Goal: Download file/media

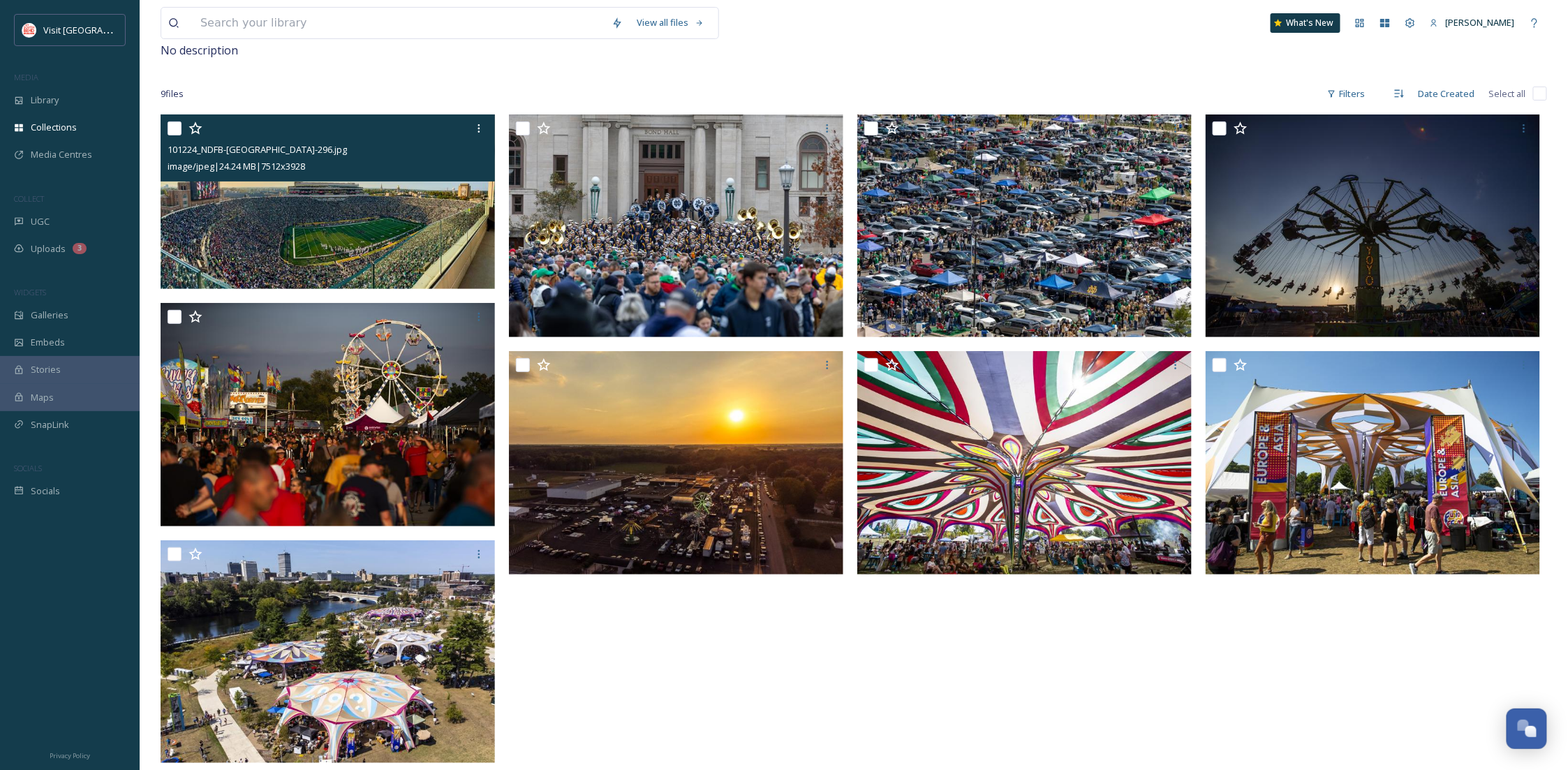
scroll to position [213, 0]
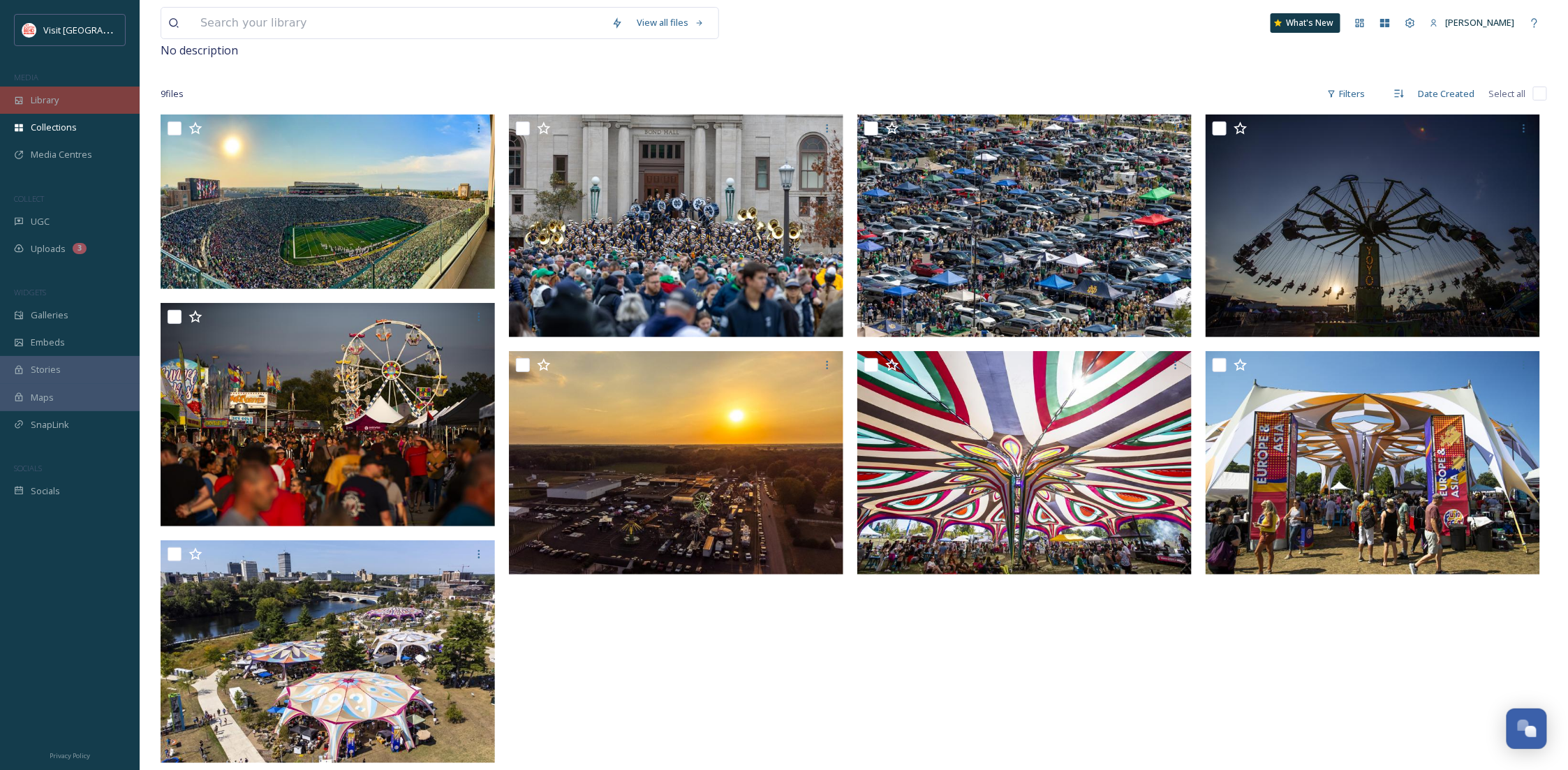
click at [23, 94] on div "Library" at bounding box center [70, 100] width 140 height 27
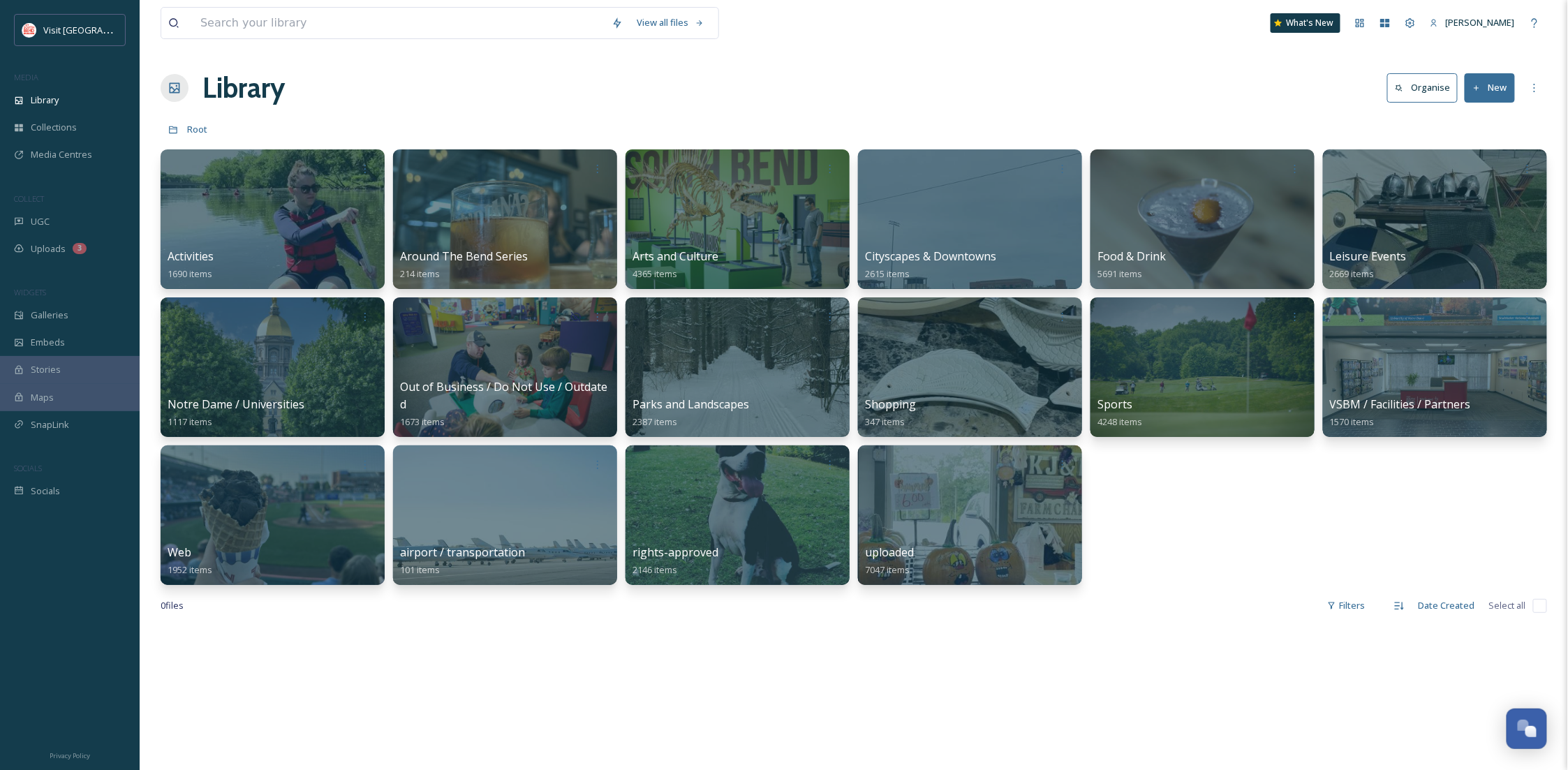
click at [35, 237] on div "Uploads 3" at bounding box center [70, 249] width 140 height 27
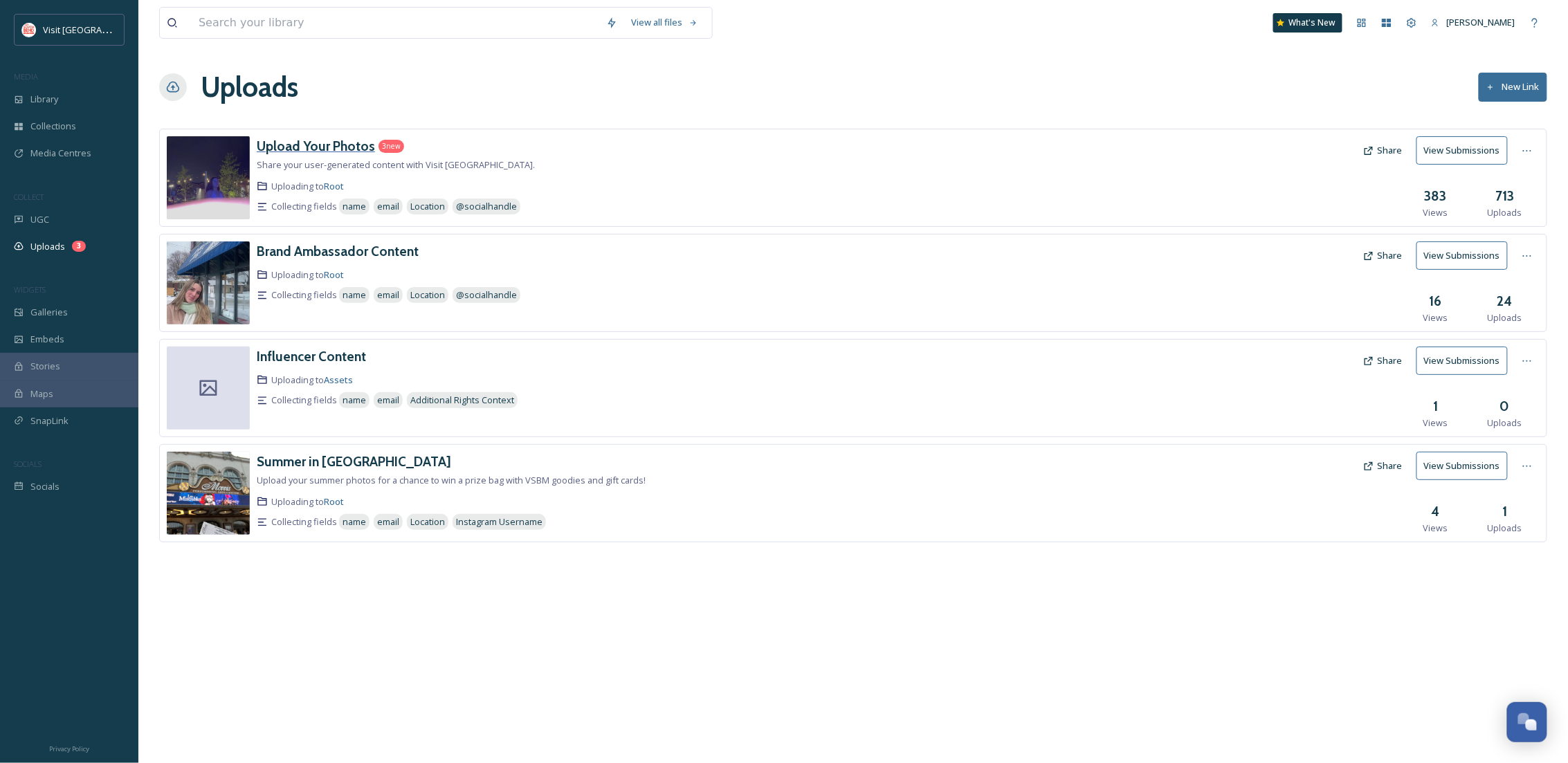
click at [302, 144] on h3 "Upload Your Photos" at bounding box center [316, 145] width 118 height 16
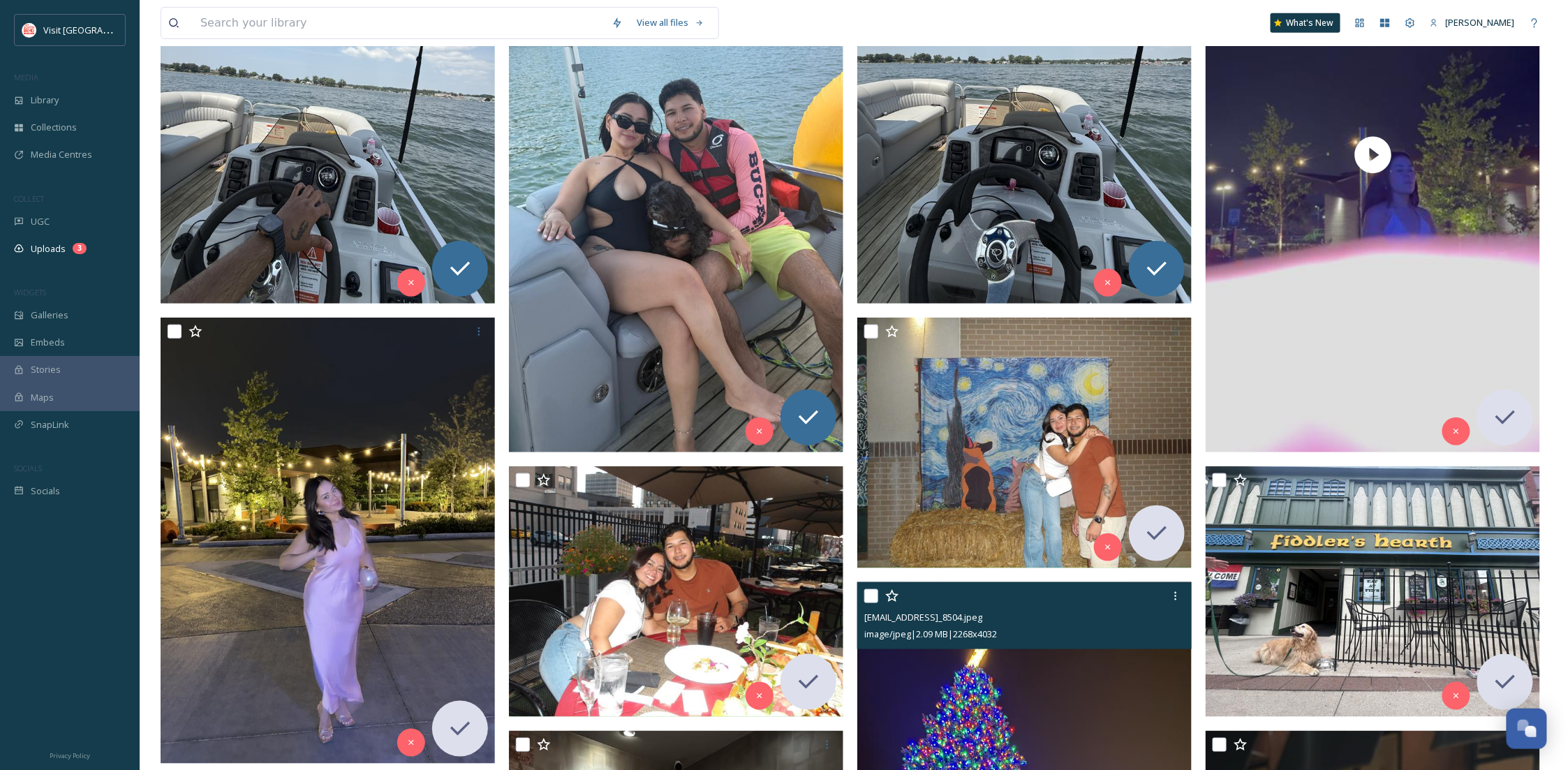
scroll to position [372, 0]
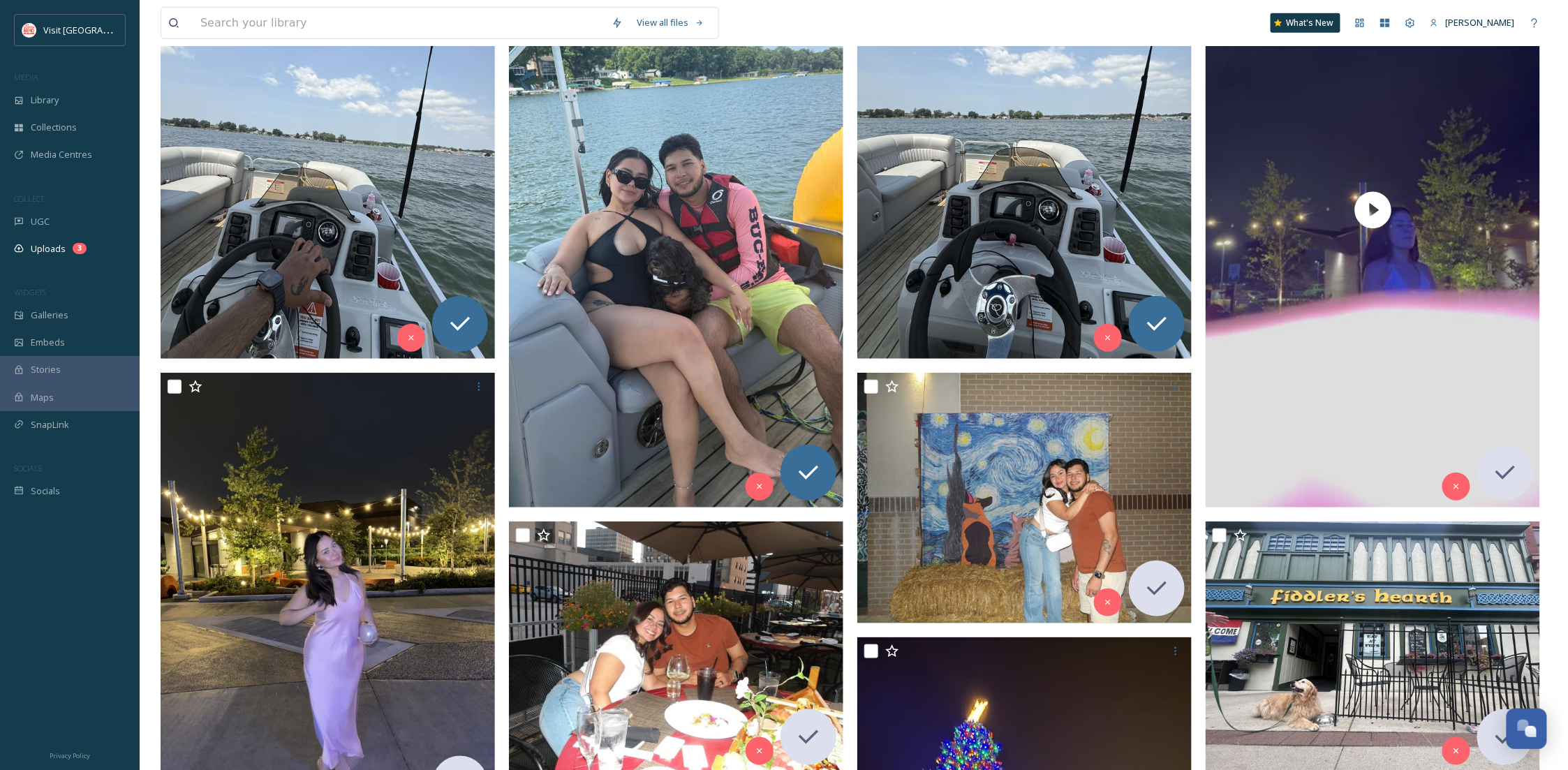
click at [282, 226] on img at bounding box center [327, 135] width 334 height 446
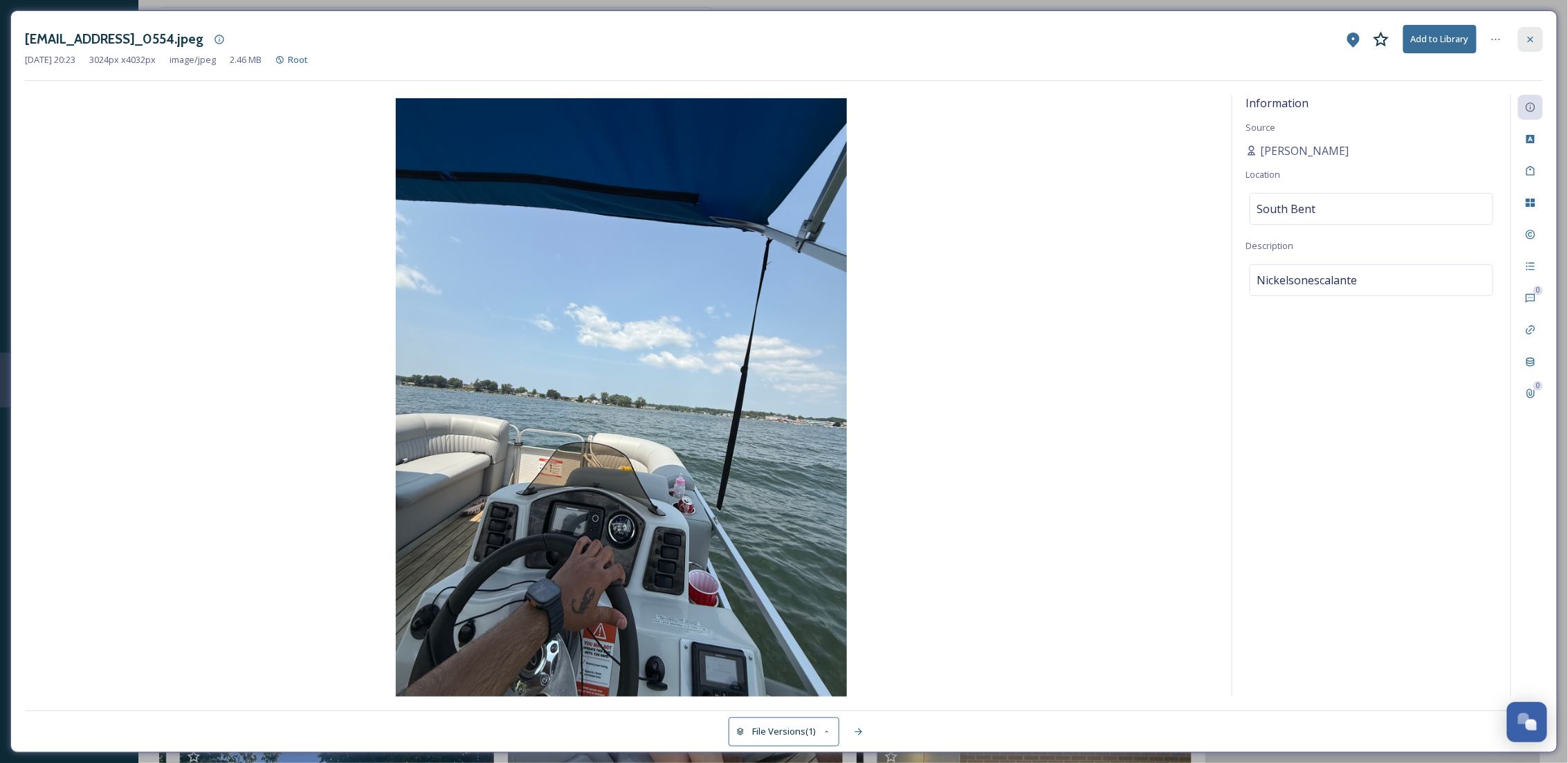
click at [1521, 32] on div at bounding box center [1530, 39] width 25 height 25
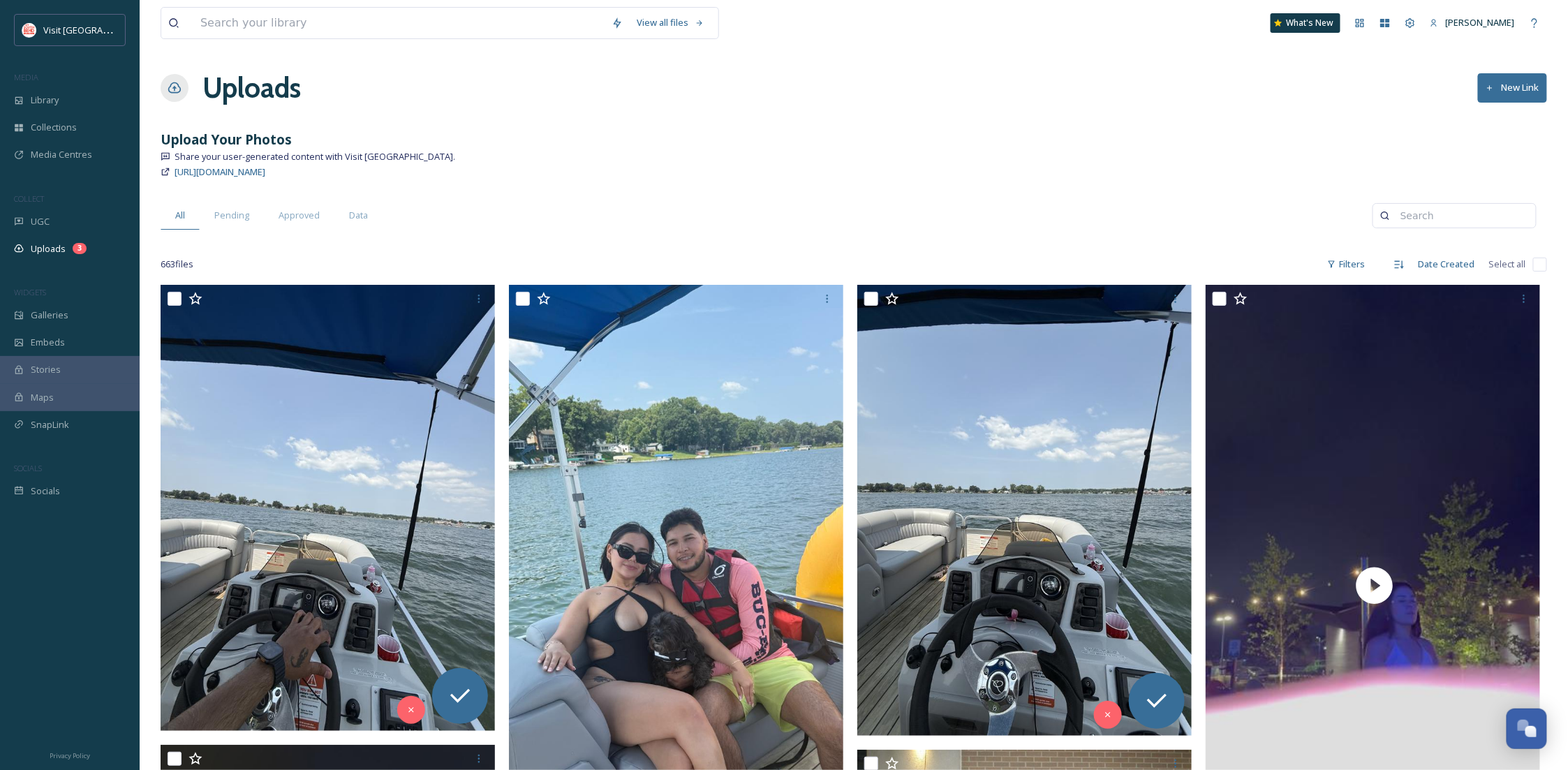
click at [614, 204] on div "All Pending Approved Data" at bounding box center [766, 215] width 1212 height 28
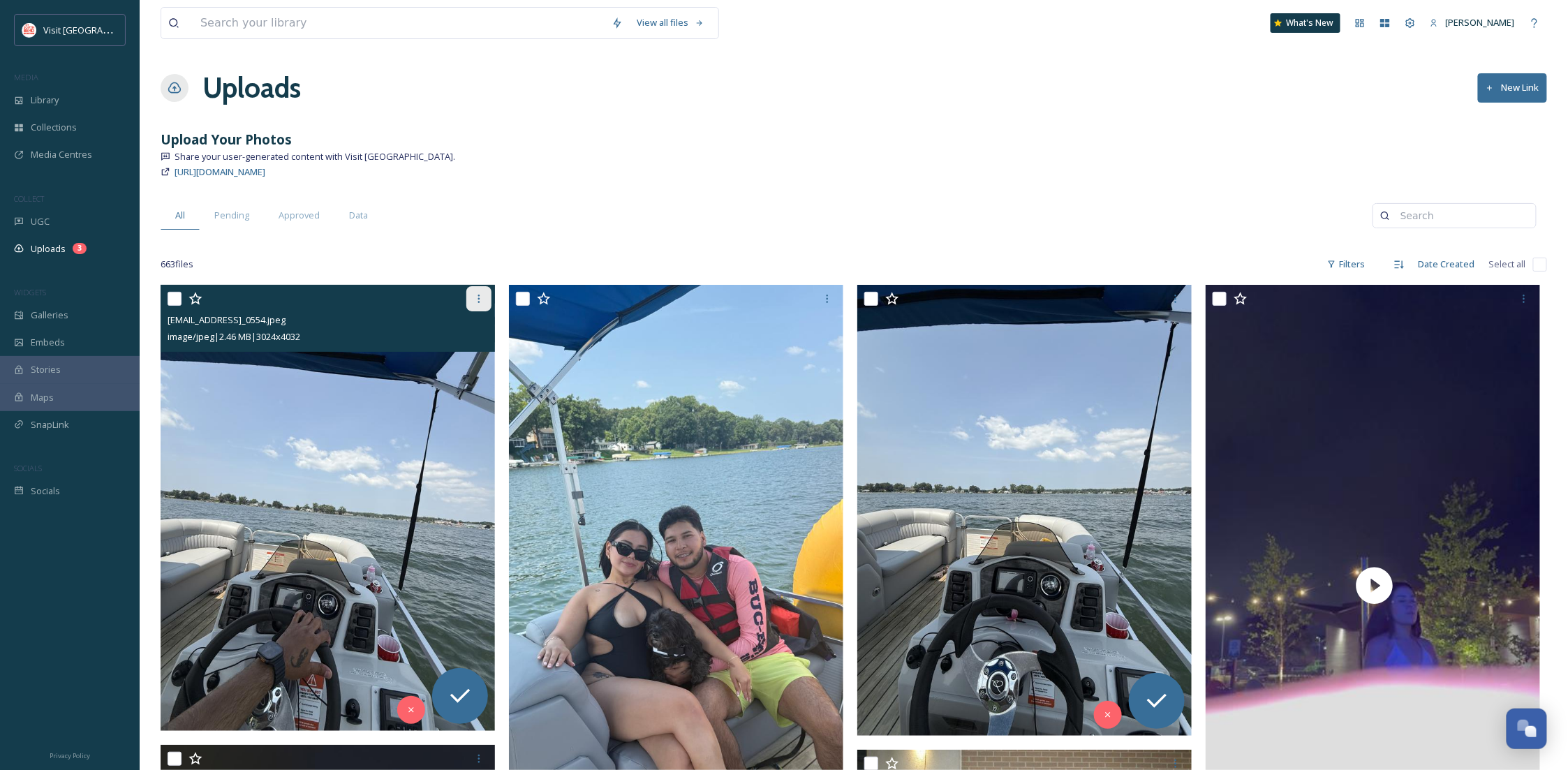
click at [481, 295] on icon at bounding box center [479, 299] width 12 height 12
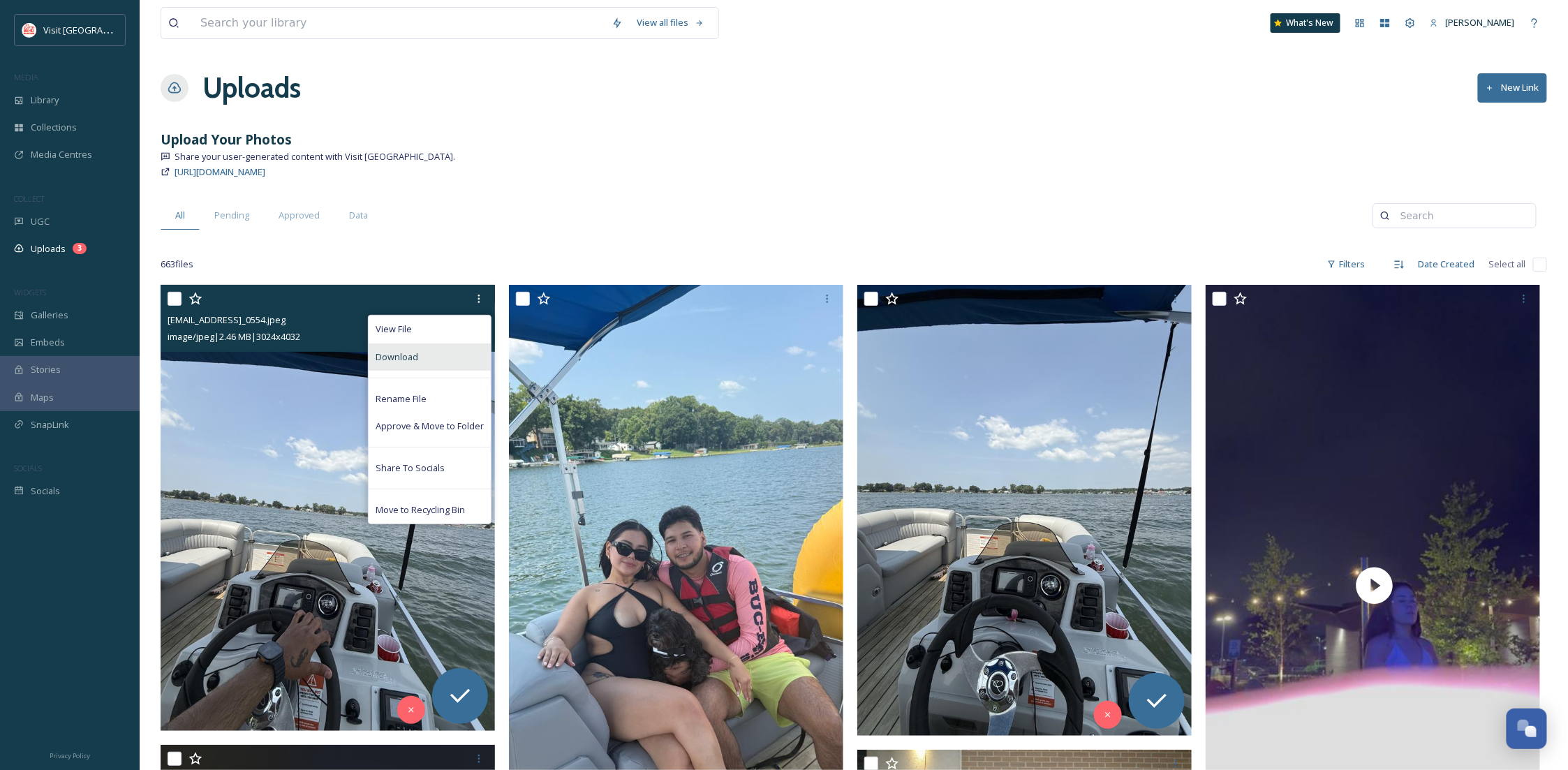
click at [413, 362] on span "Download" at bounding box center [397, 357] width 43 height 14
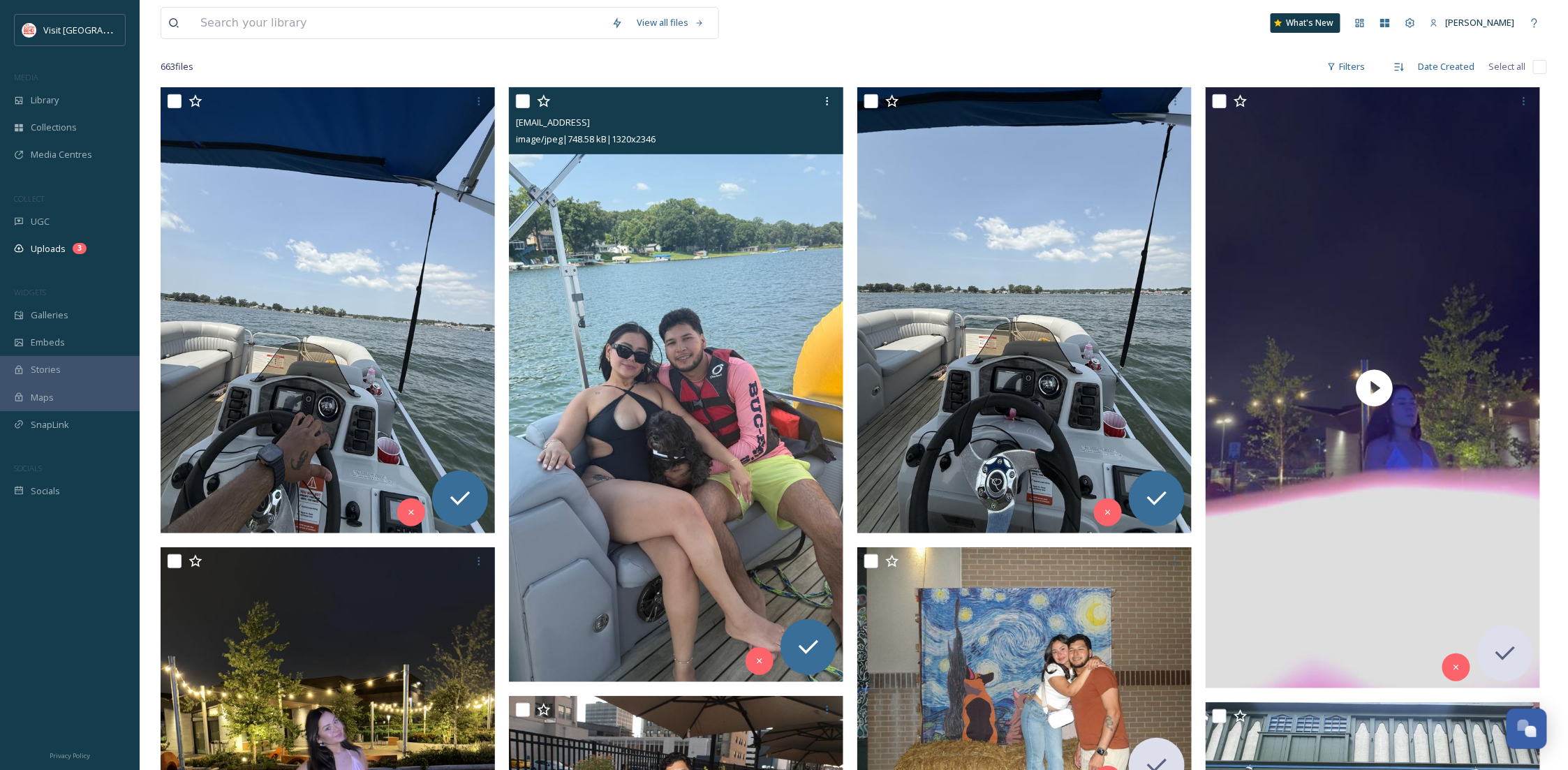
scroll to position [124, 0]
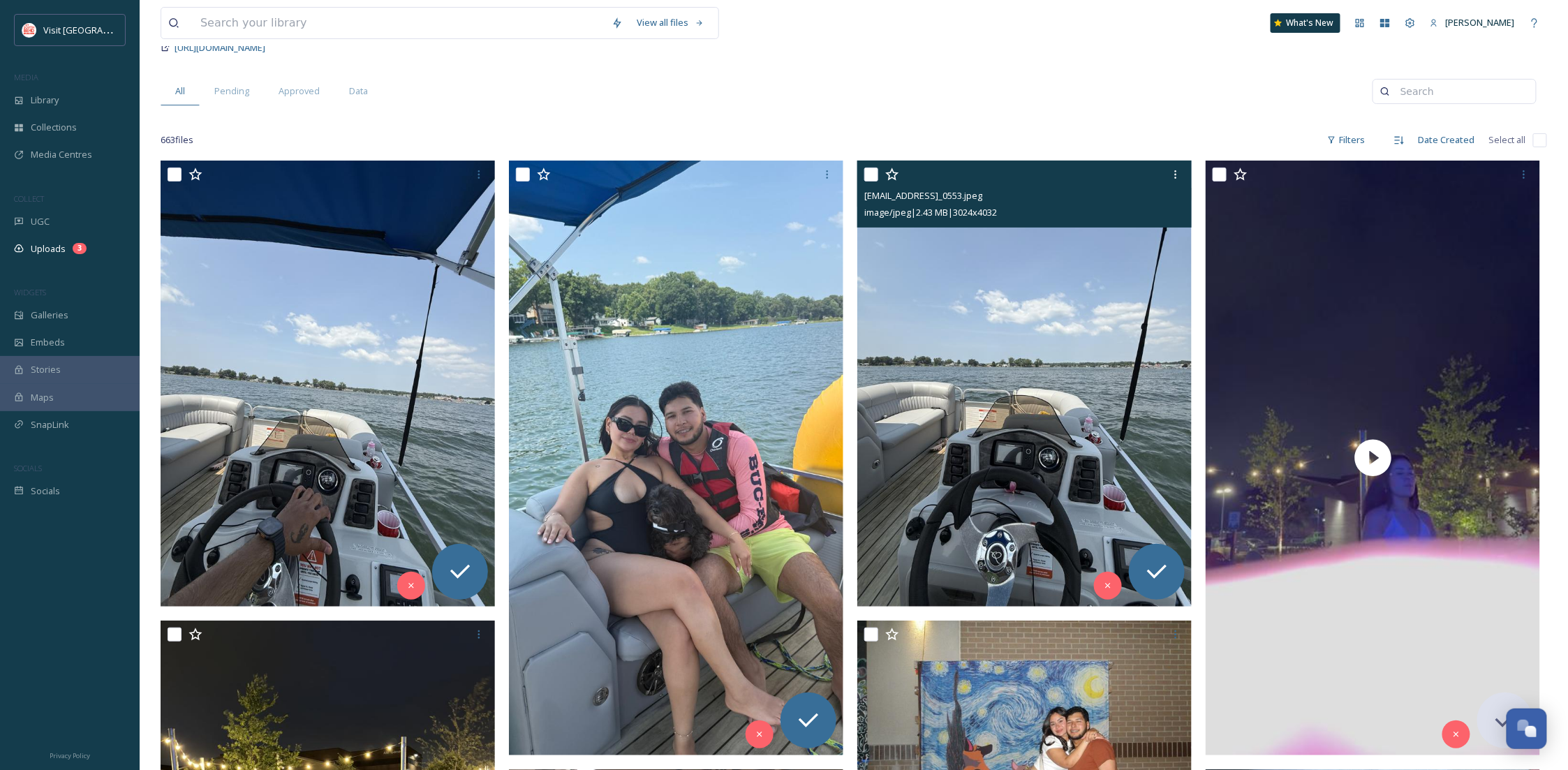
click at [996, 488] on img at bounding box center [1024, 383] width 334 height 446
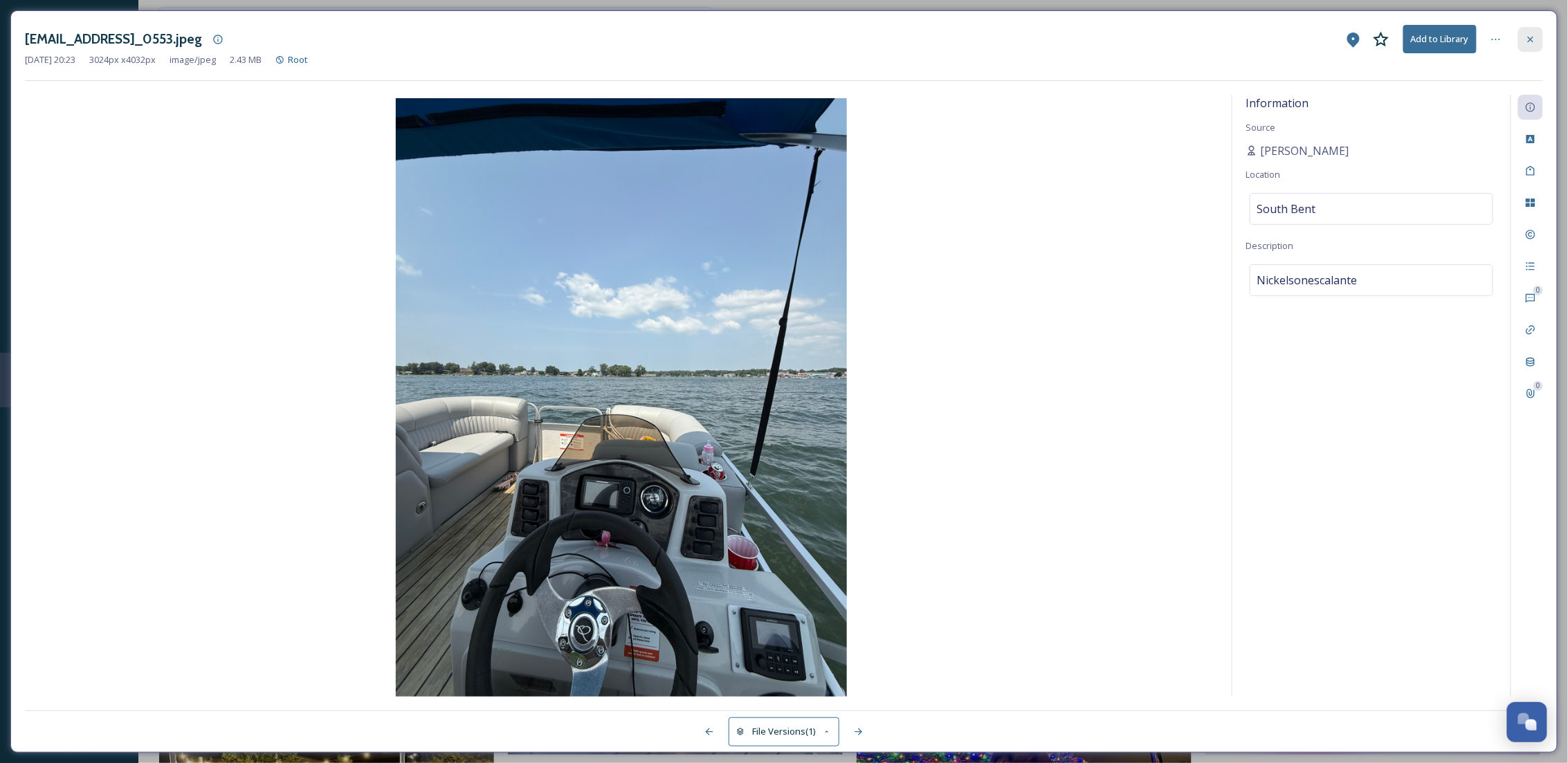
click at [1539, 38] on div at bounding box center [1530, 39] width 25 height 25
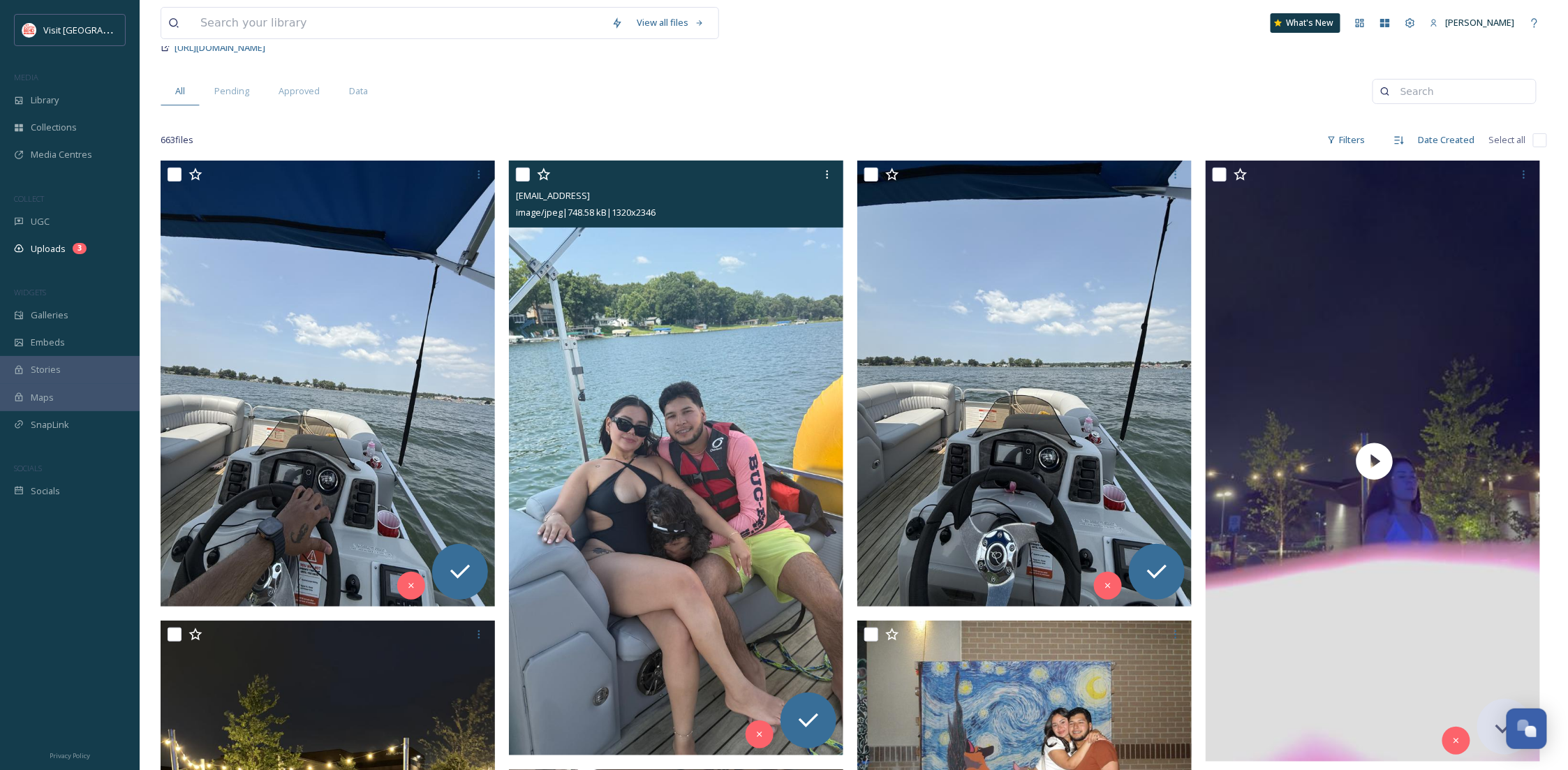
click at [824, 443] on img at bounding box center [676, 457] width 334 height 594
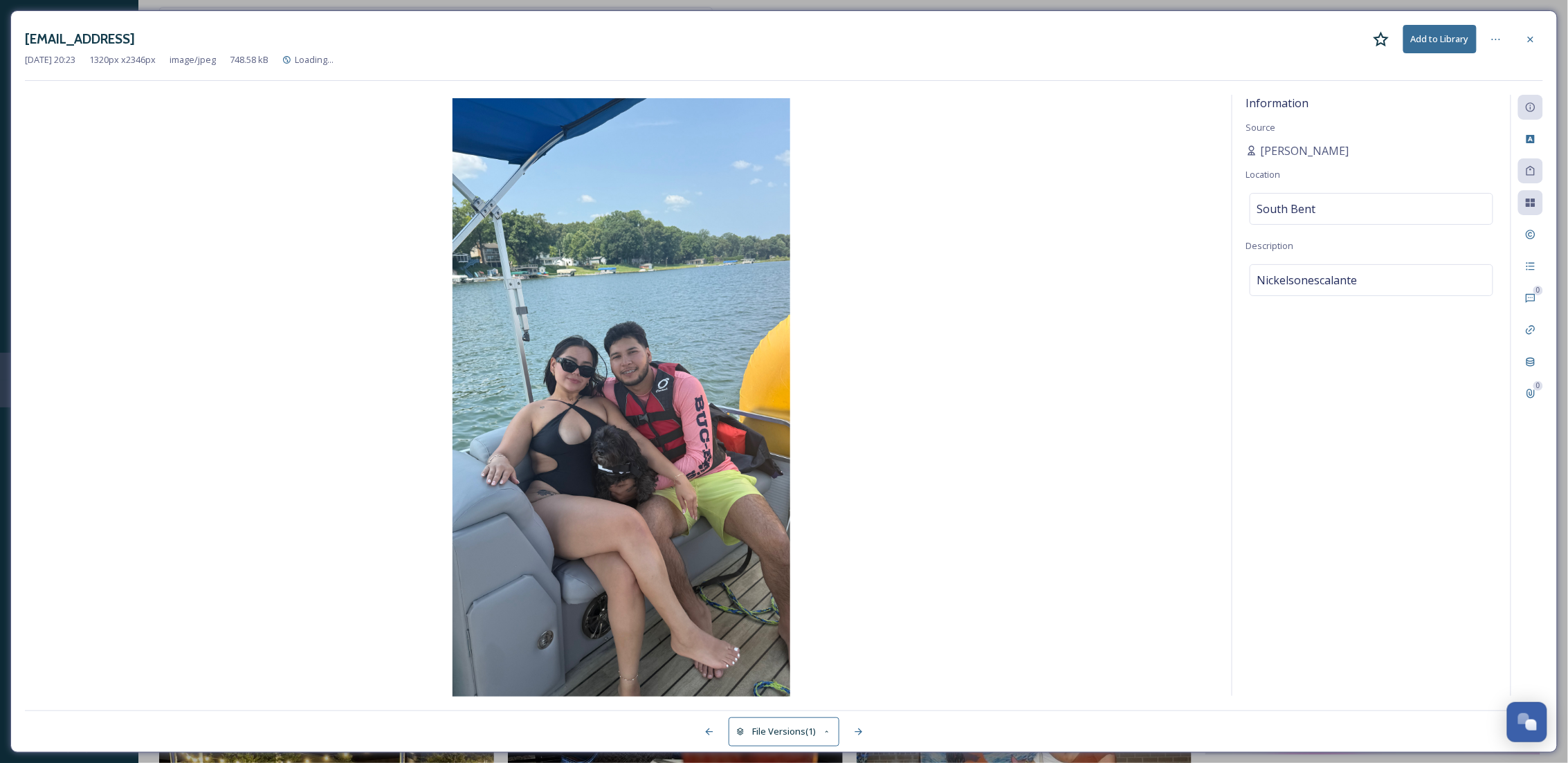
click at [715, 368] on img at bounding box center [621, 398] width 1193 height 601
click at [1528, 45] on div at bounding box center [1530, 39] width 25 height 25
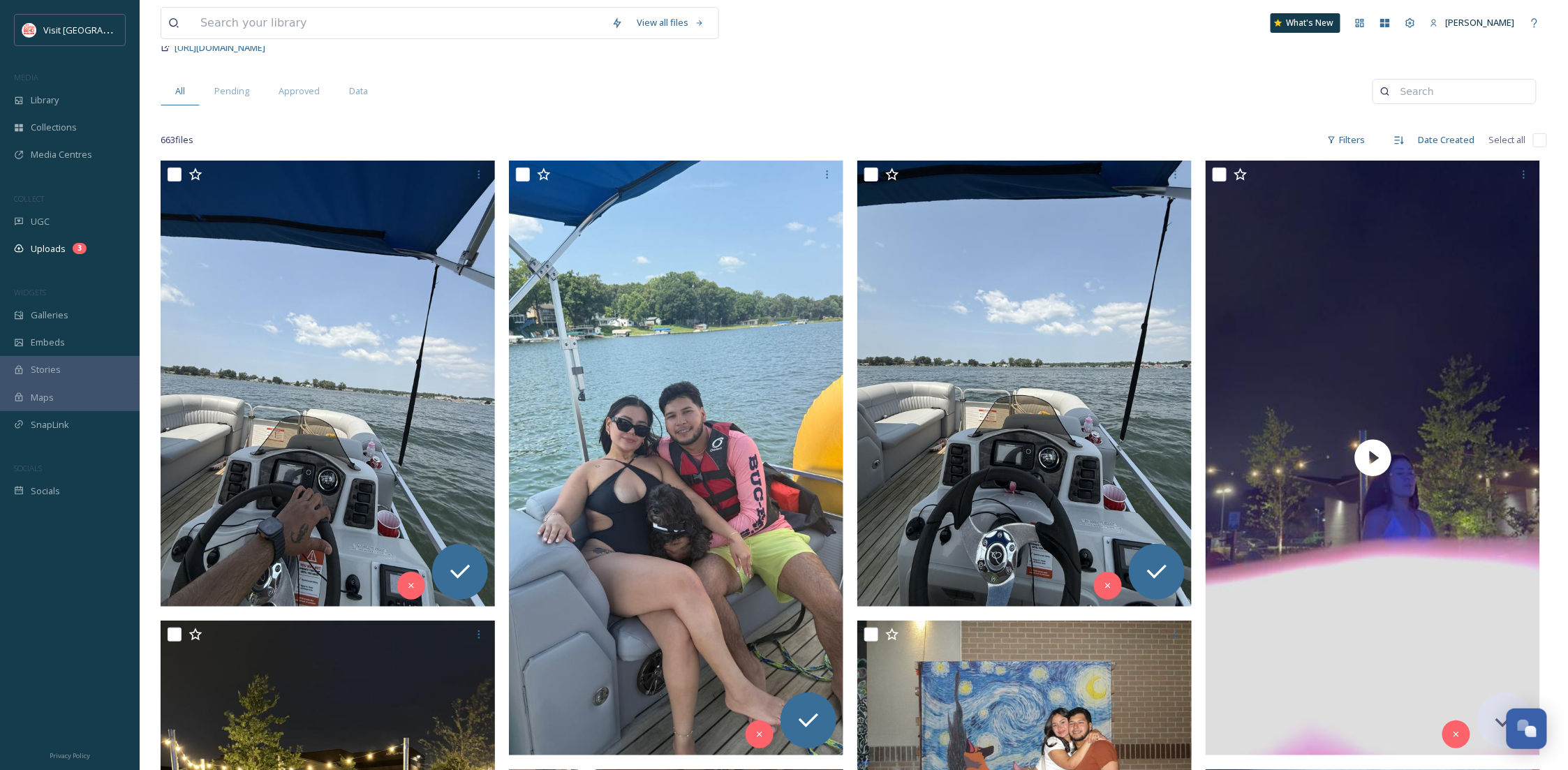
click at [898, 85] on div "All Pending Approved Data" at bounding box center [766, 90] width 1212 height 28
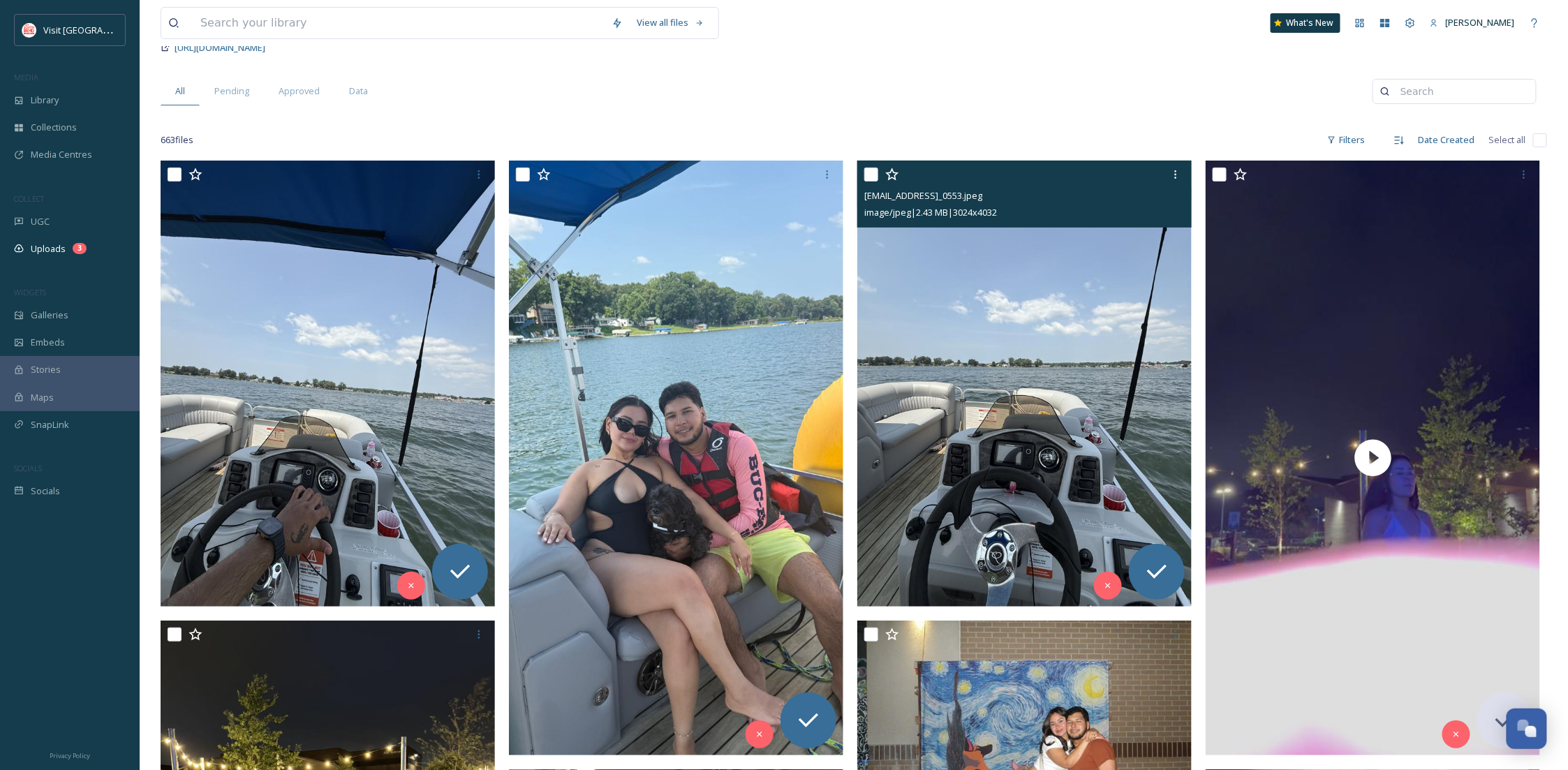
click at [1050, 376] on img at bounding box center [1024, 383] width 334 height 446
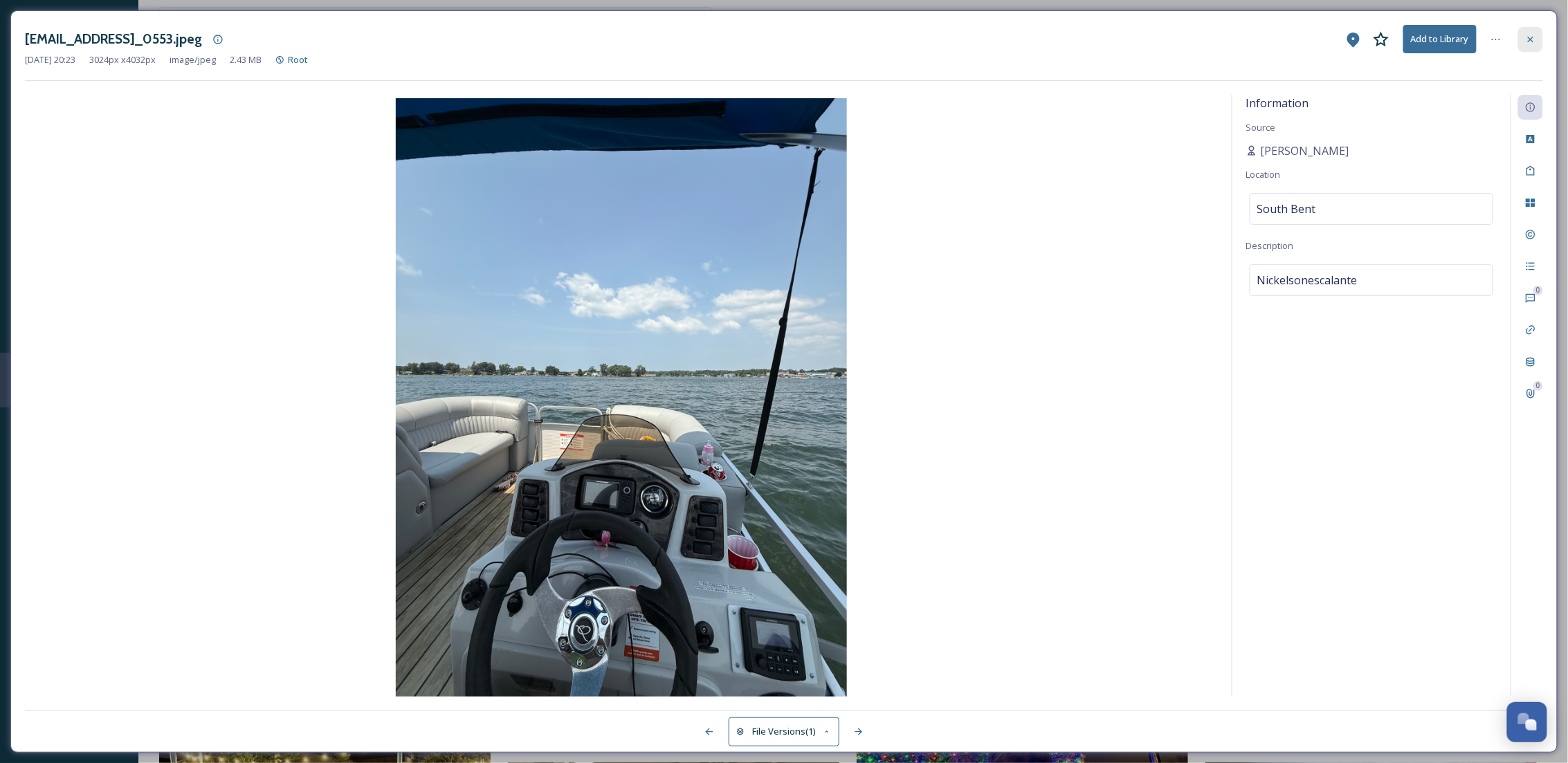
click at [1532, 43] on icon at bounding box center [1530, 39] width 12 height 12
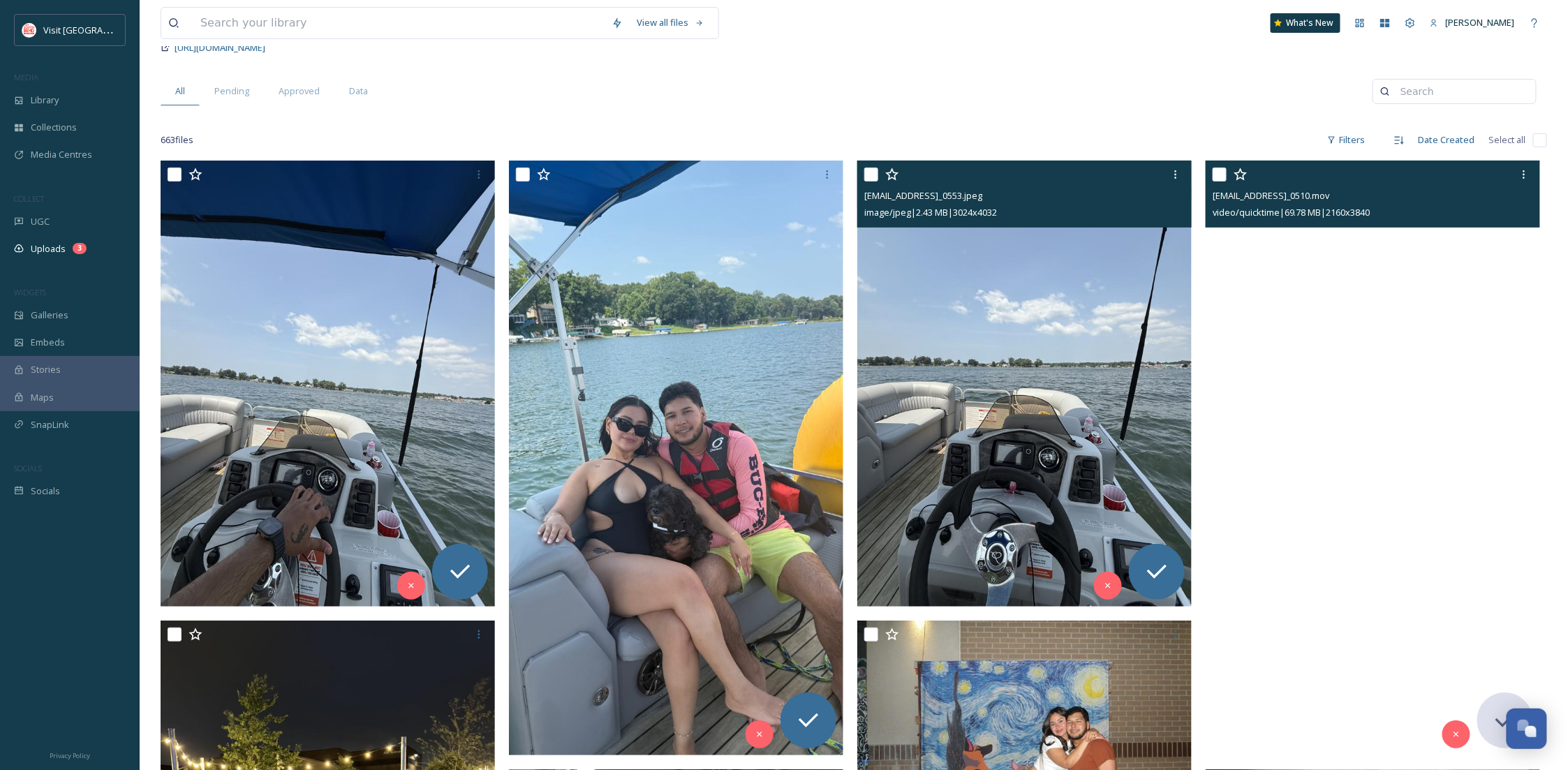
click at [971, 484] on img at bounding box center [1024, 383] width 334 height 446
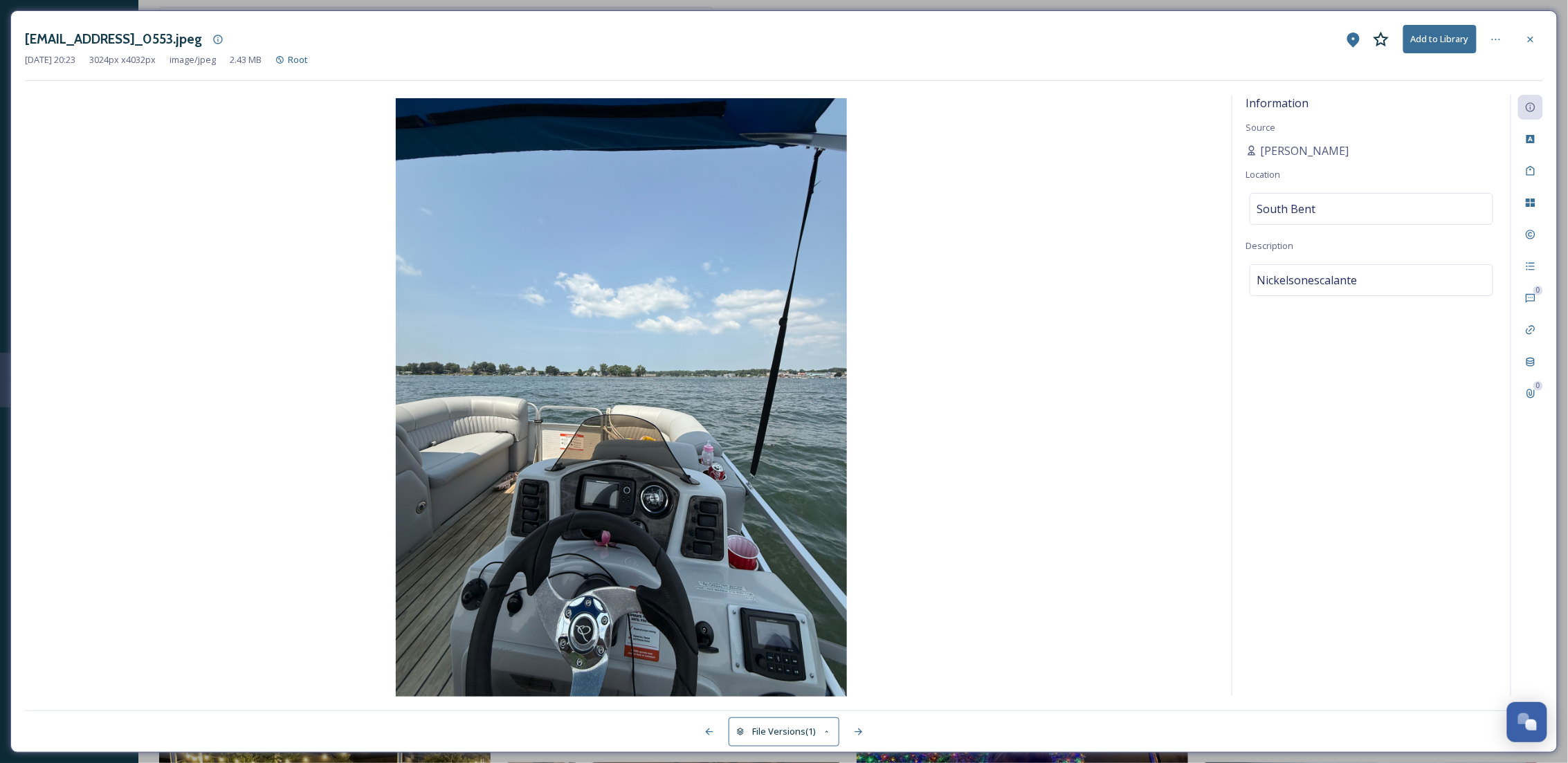
click at [640, 372] on img at bounding box center [621, 398] width 1193 height 601
click at [1534, 39] on icon at bounding box center [1530, 39] width 12 height 12
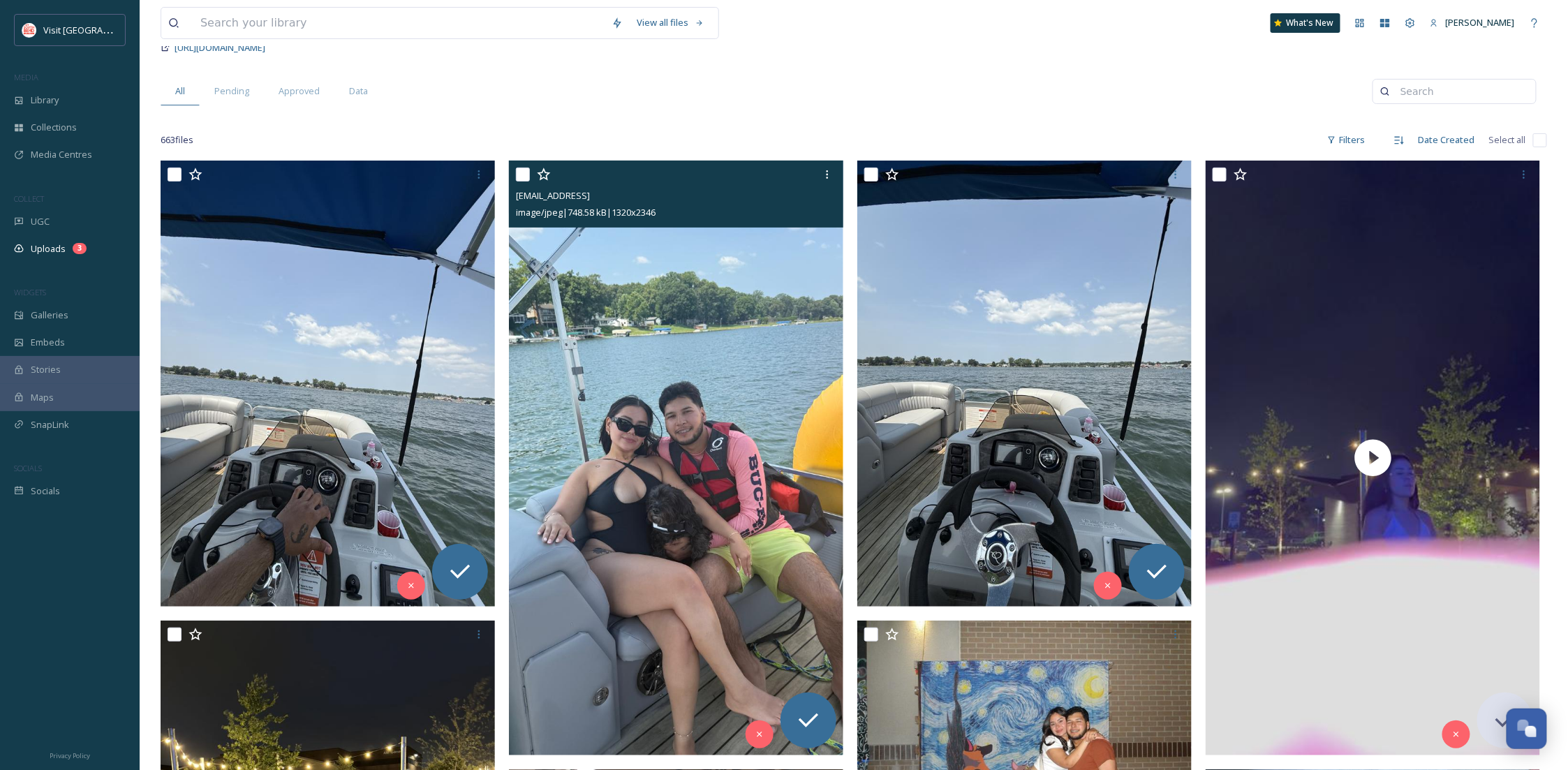
click at [570, 518] on img at bounding box center [676, 457] width 334 height 594
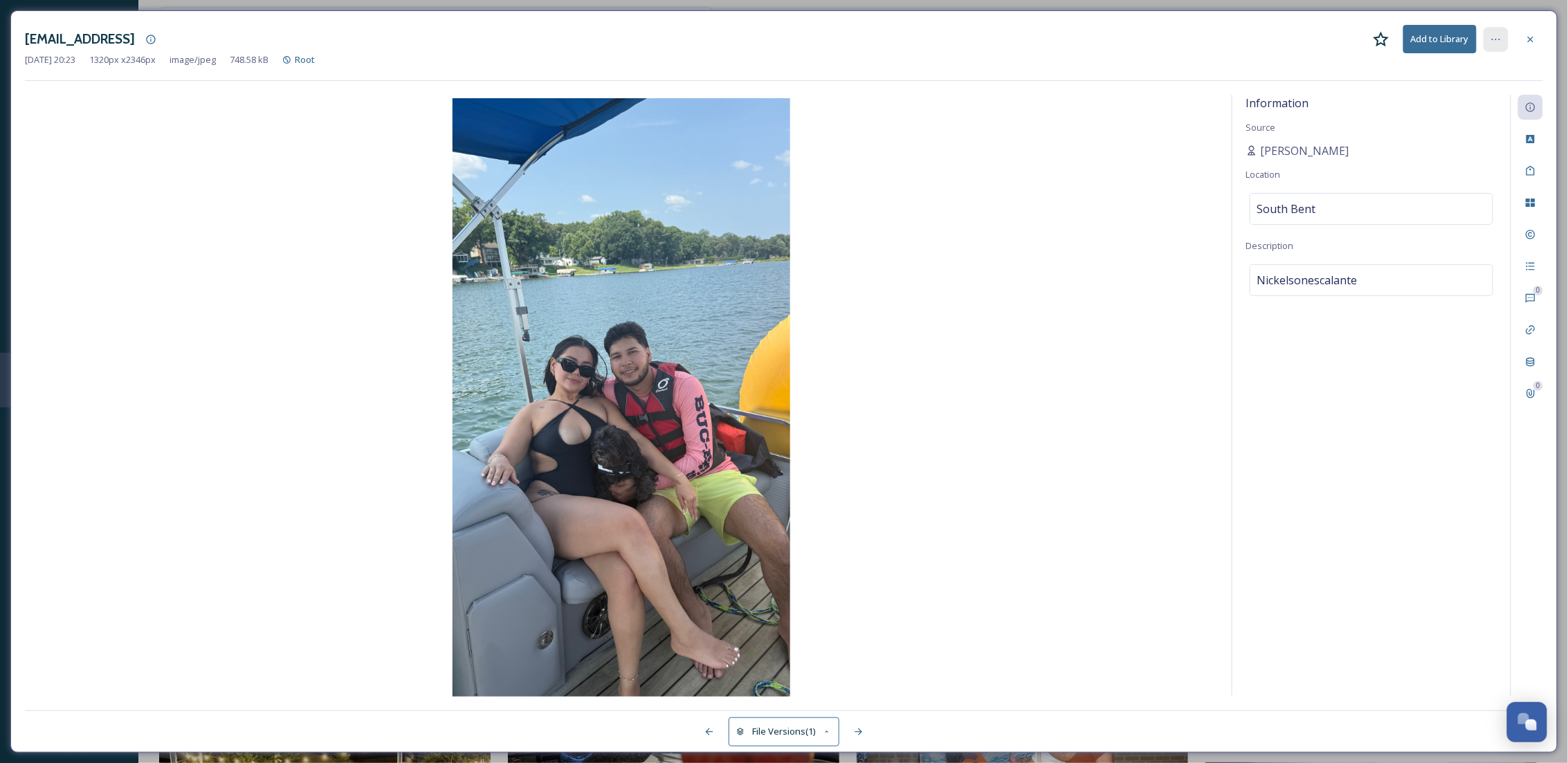
click at [1485, 43] on div at bounding box center [1496, 39] width 25 height 25
click at [1529, 43] on icon at bounding box center [1530, 39] width 12 height 12
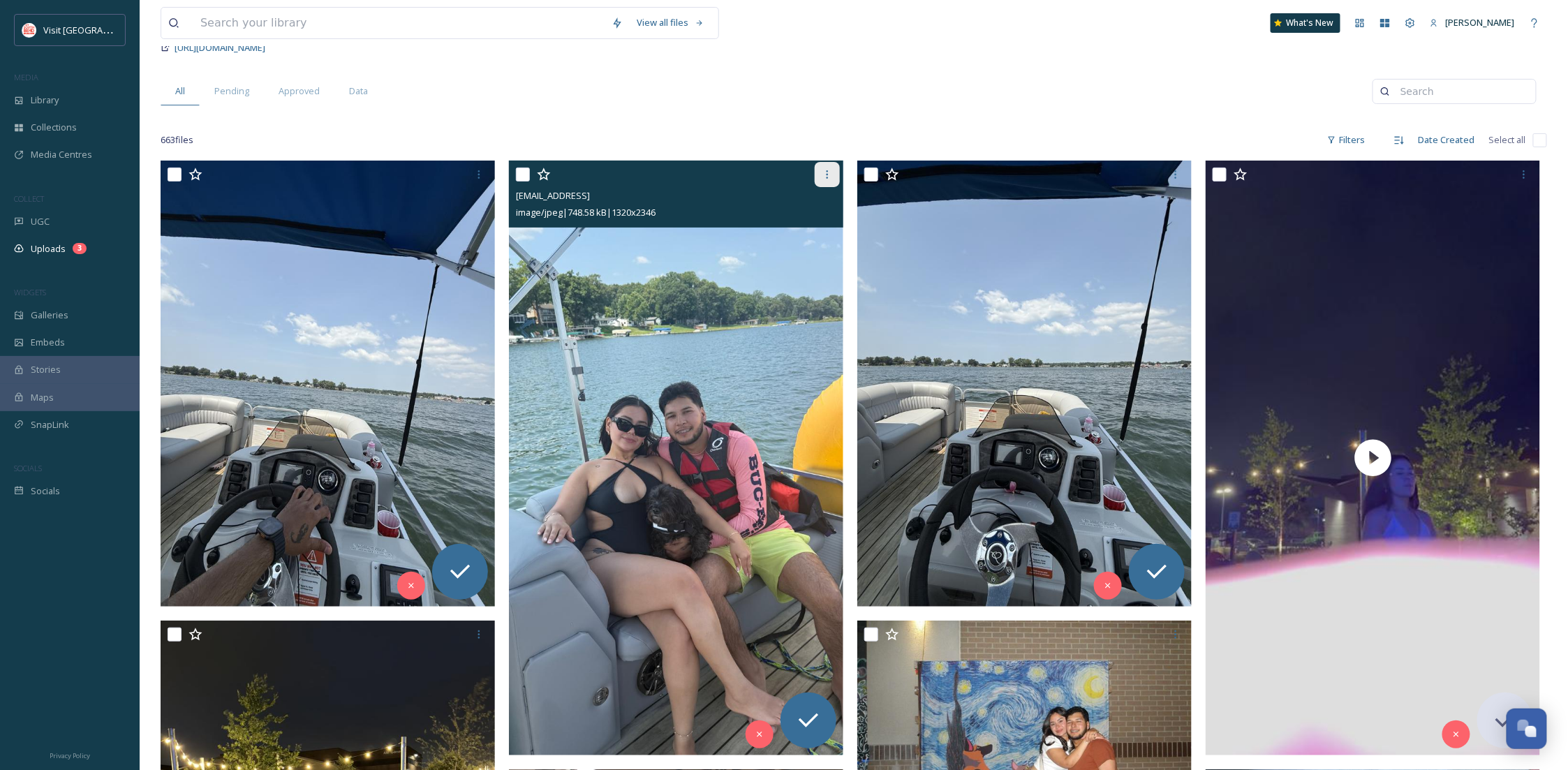
click at [830, 176] on icon at bounding box center [827, 175] width 12 height 12
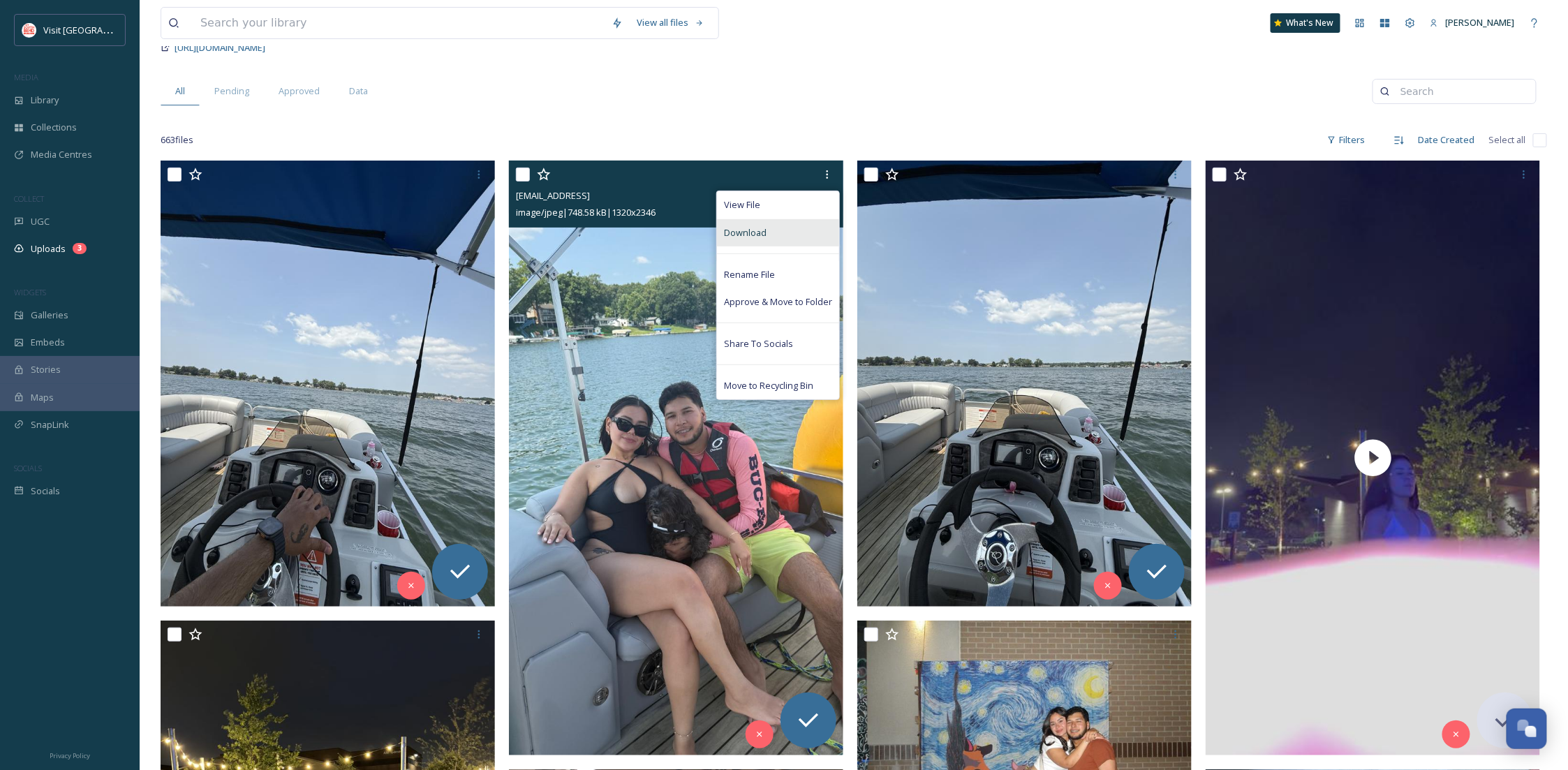
click at [799, 239] on div "Download" at bounding box center [778, 233] width 122 height 27
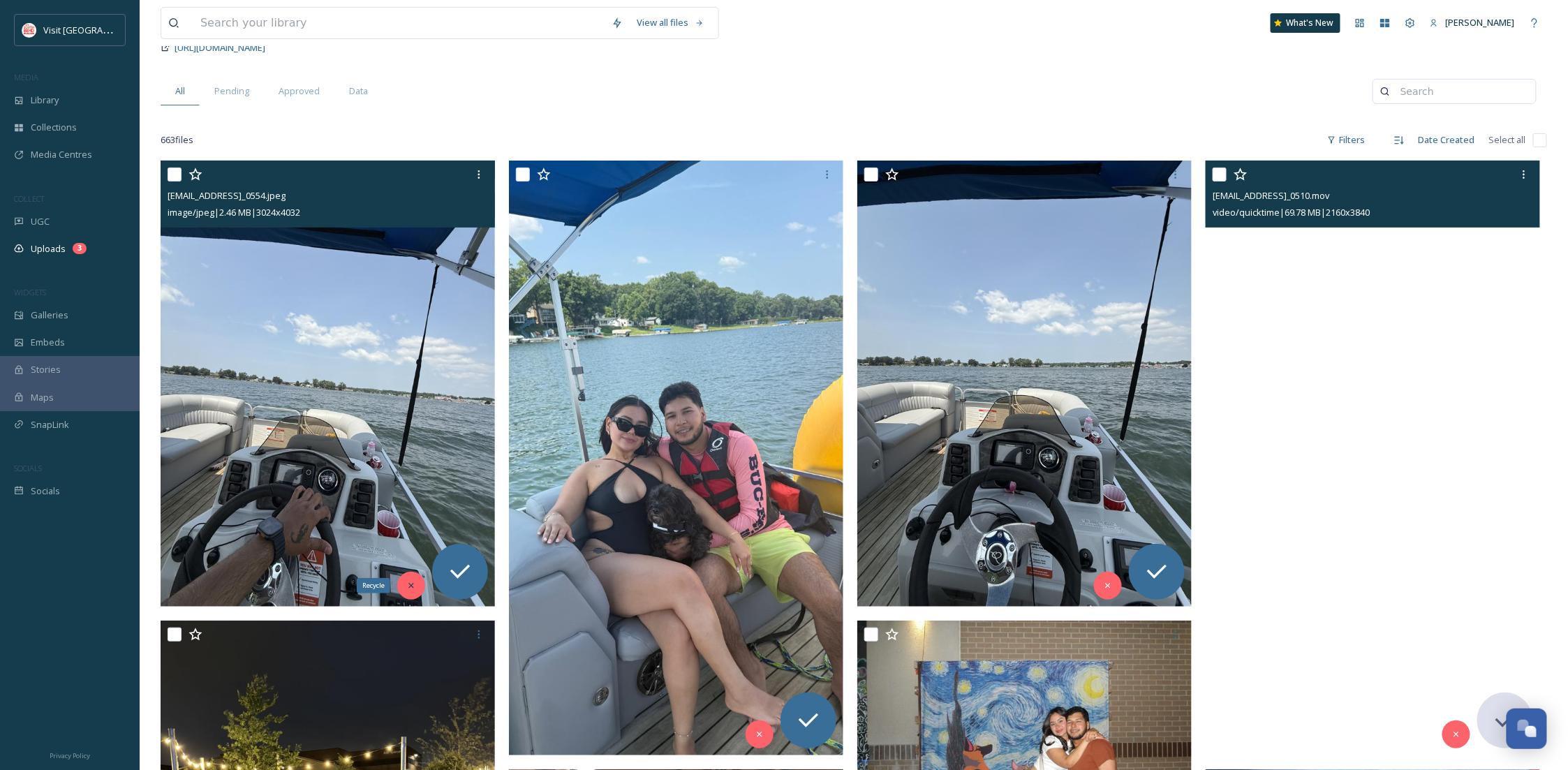
click at [413, 583] on icon at bounding box center [411, 586] width 10 height 10
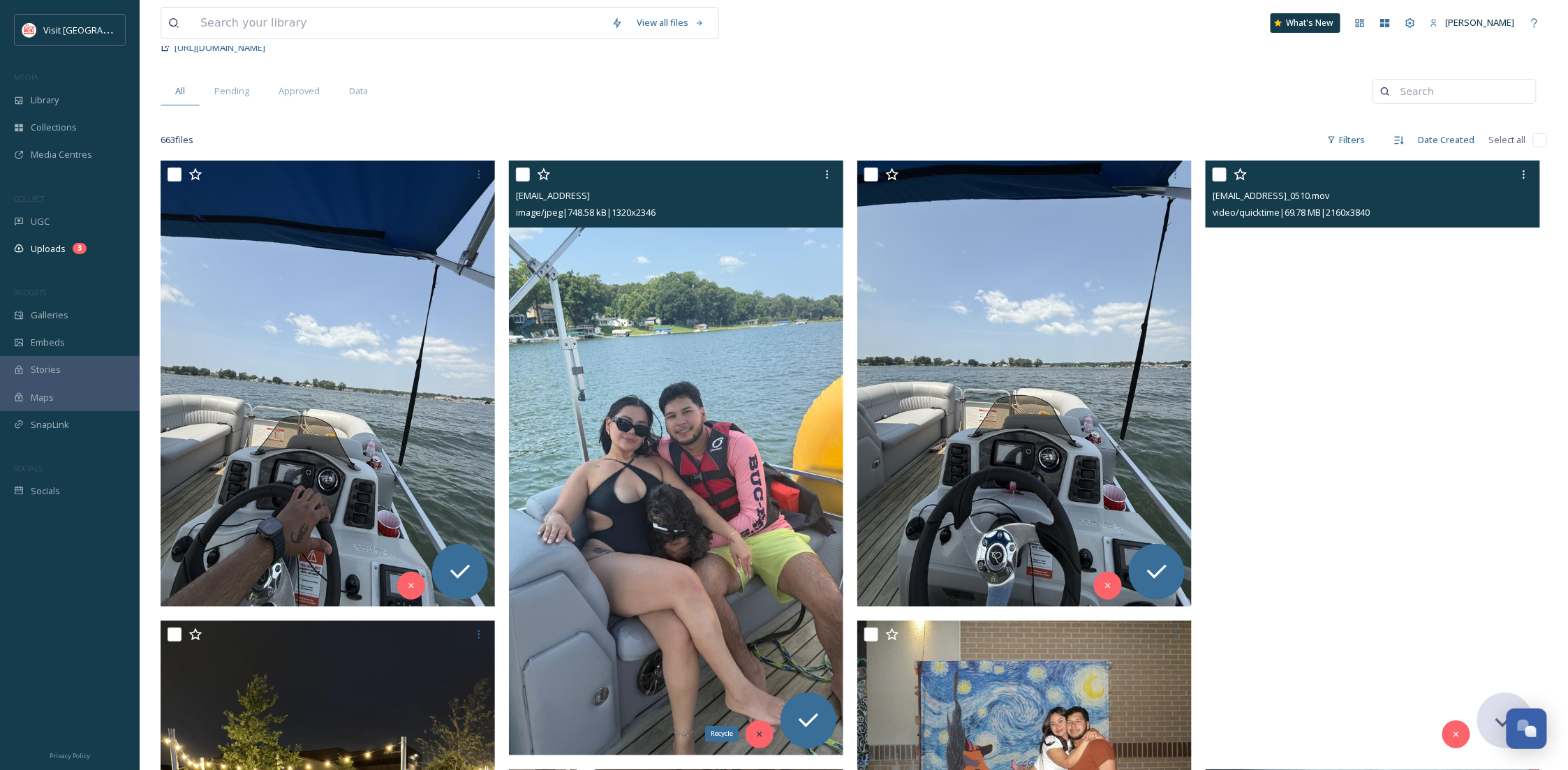
click at [749, 730] on div "Recycle" at bounding box center [759, 734] width 28 height 28
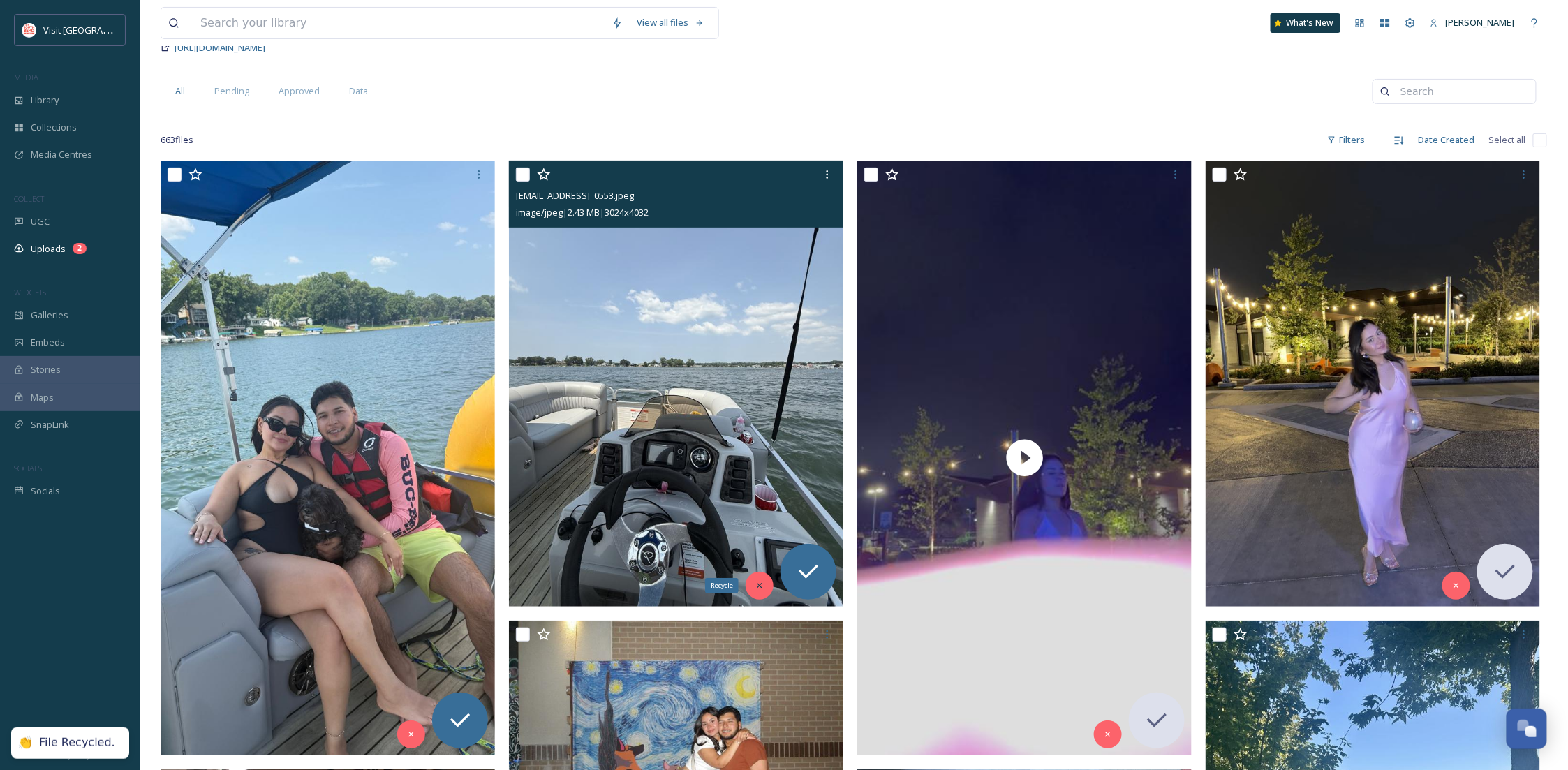
click at [758, 589] on icon at bounding box center [759, 586] width 10 height 10
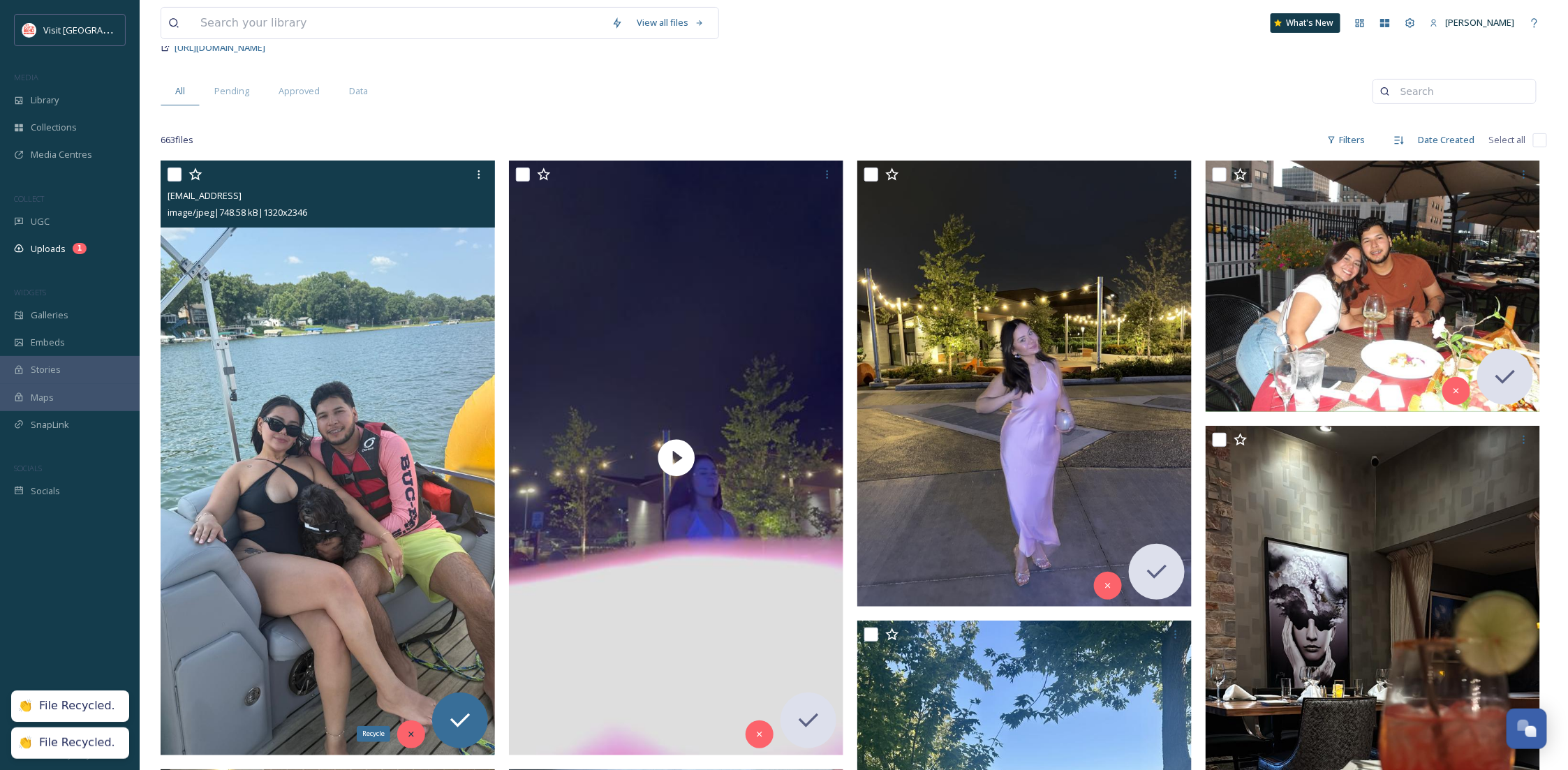
click at [414, 741] on div "Recycle" at bounding box center [411, 734] width 28 height 28
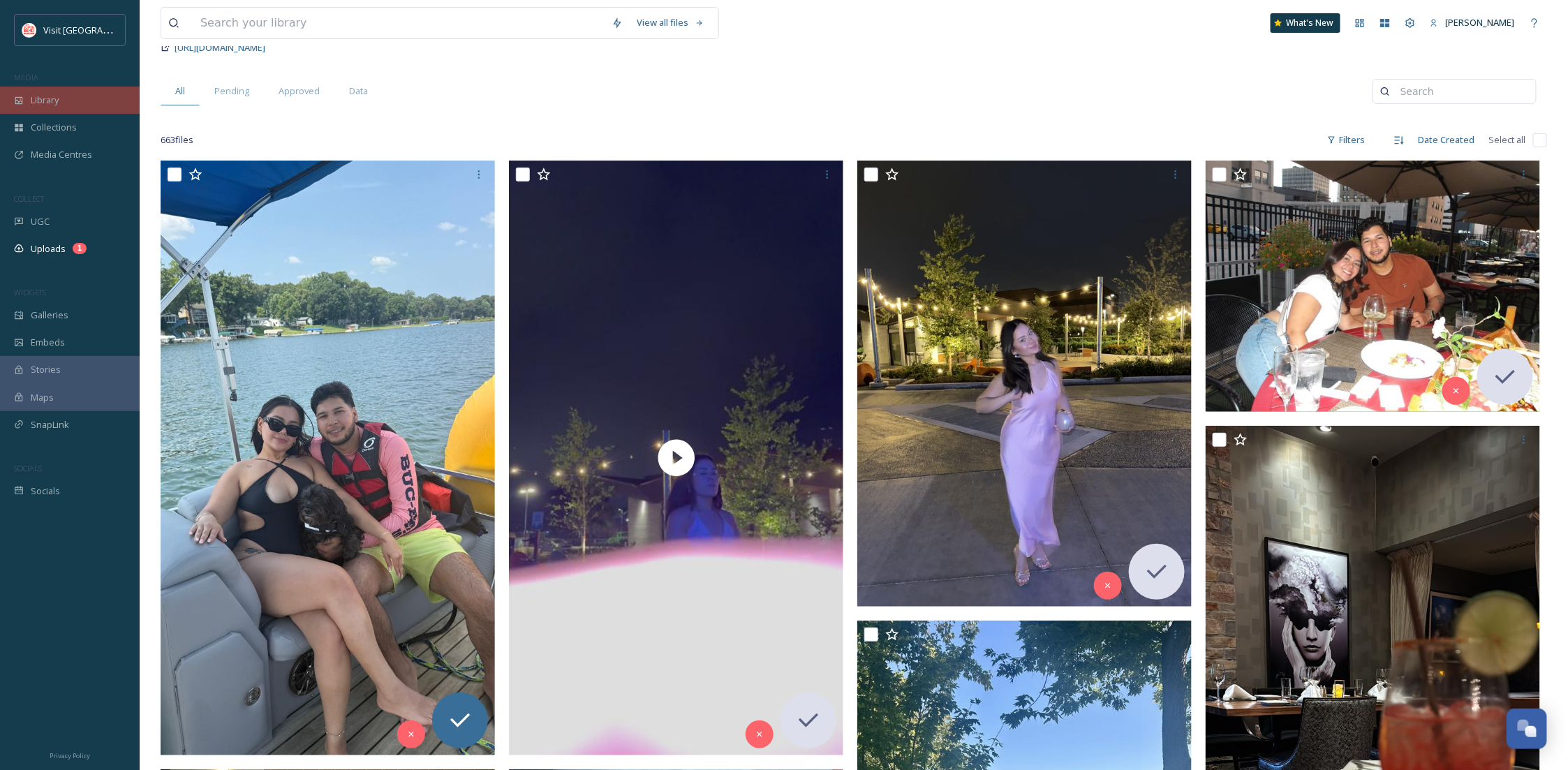
click at [71, 106] on div "Library" at bounding box center [70, 100] width 140 height 27
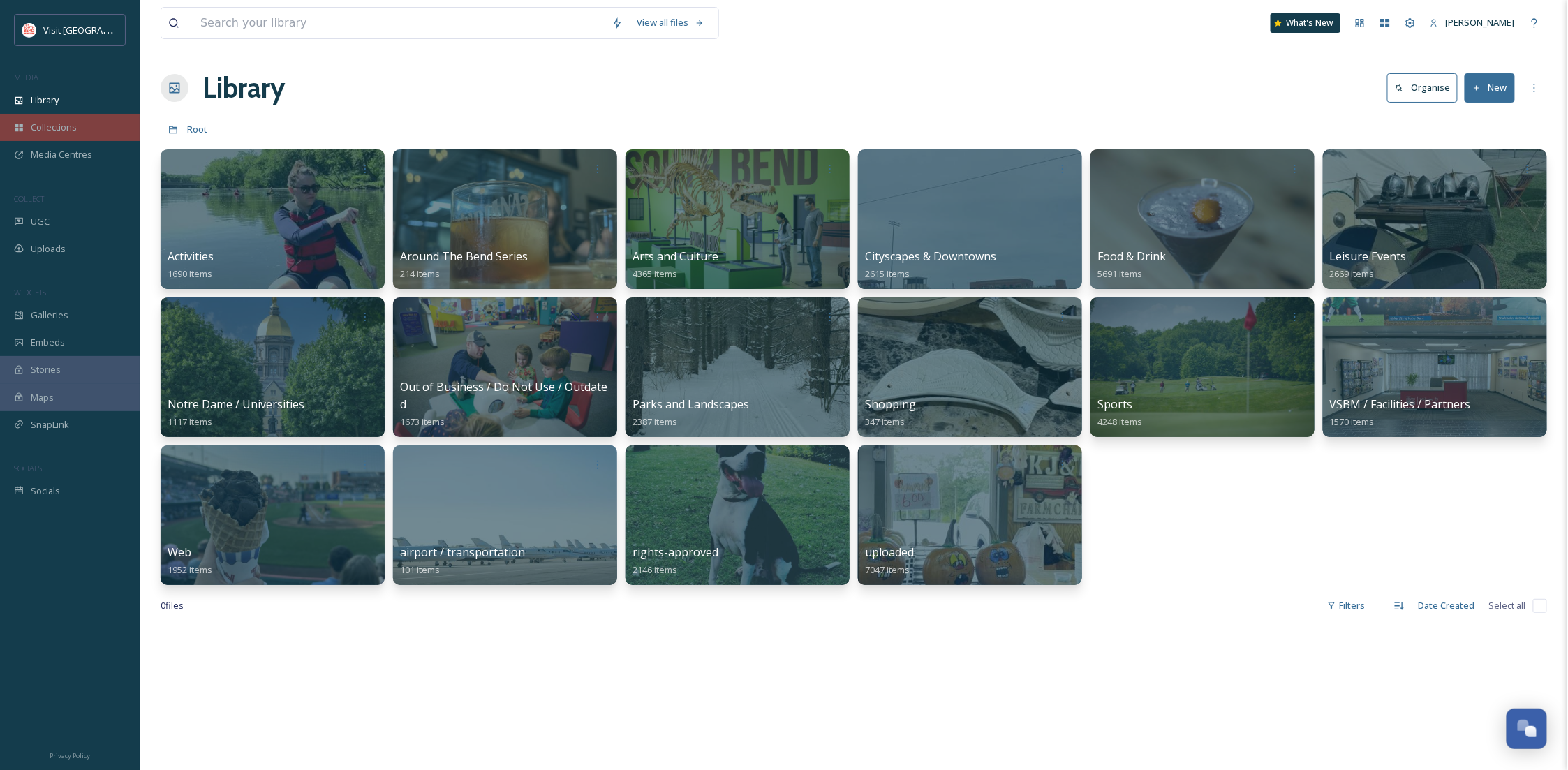
click at [107, 127] on div "Collections" at bounding box center [70, 127] width 140 height 27
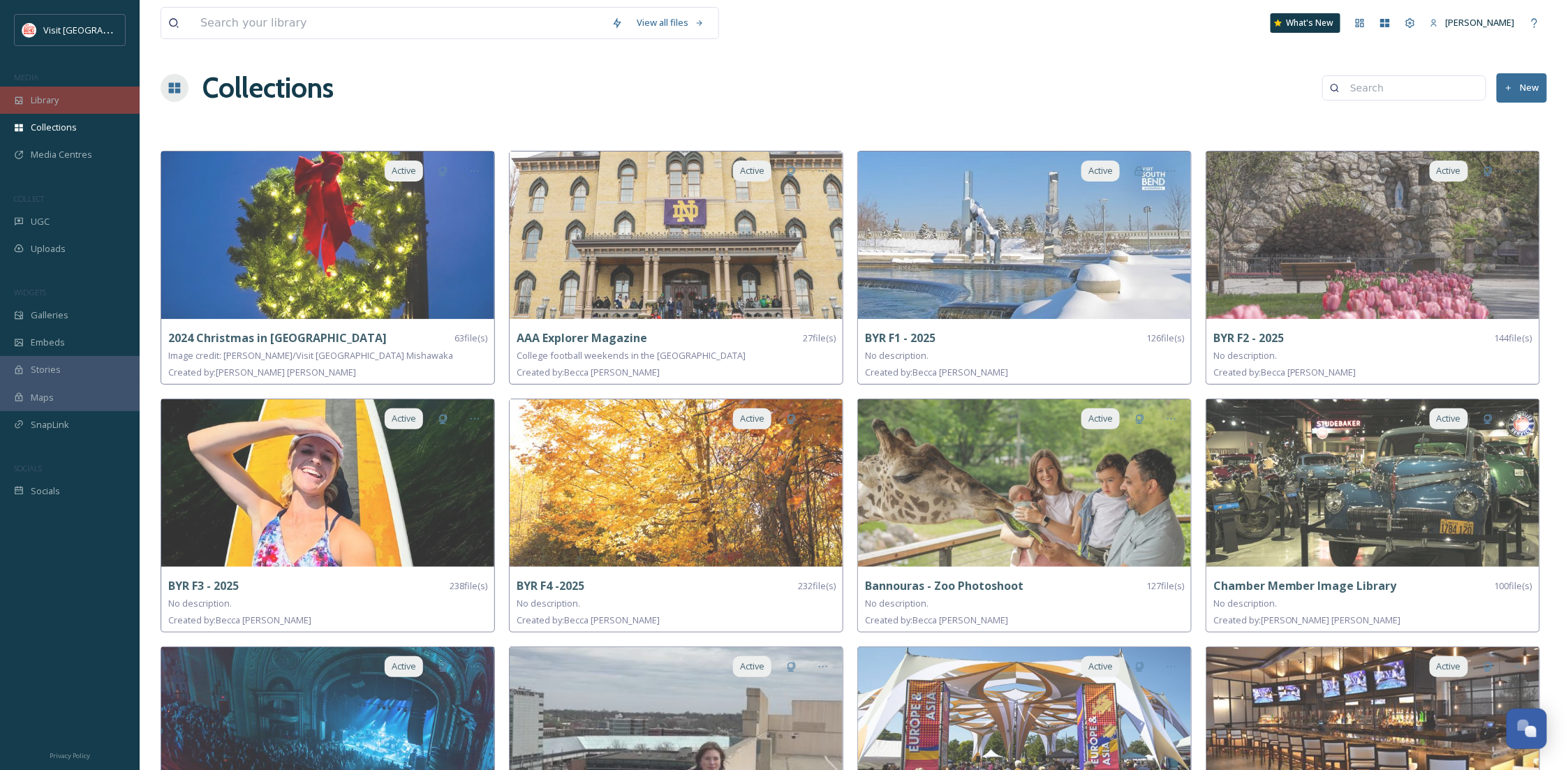
click at [46, 92] on div "Library" at bounding box center [70, 100] width 140 height 27
